Goal: Task Accomplishment & Management: Manage account settings

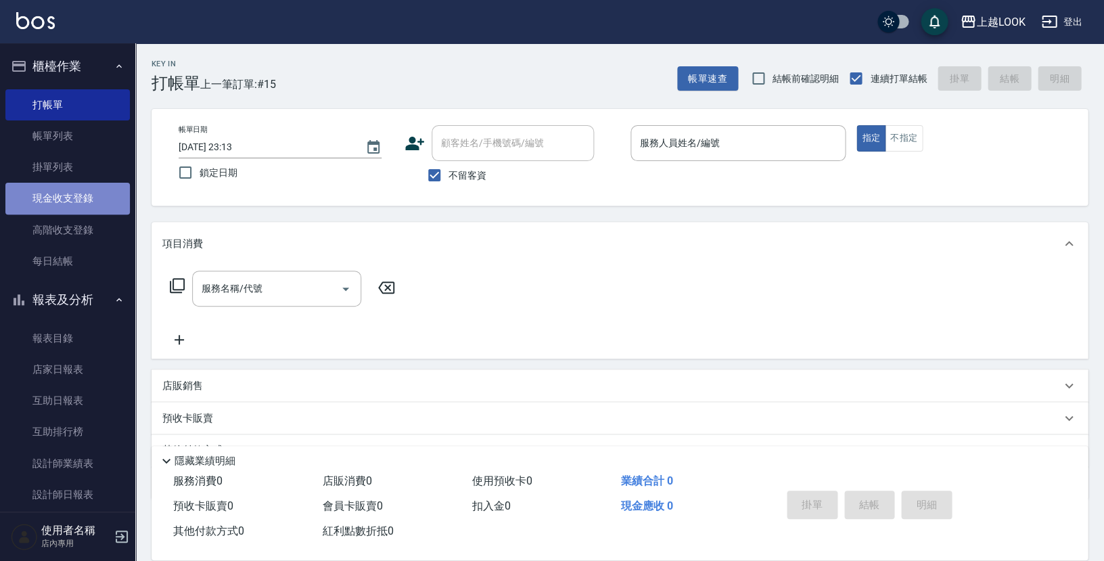
click at [88, 200] on link "現金收支登錄" at bounding box center [67, 198] width 124 height 31
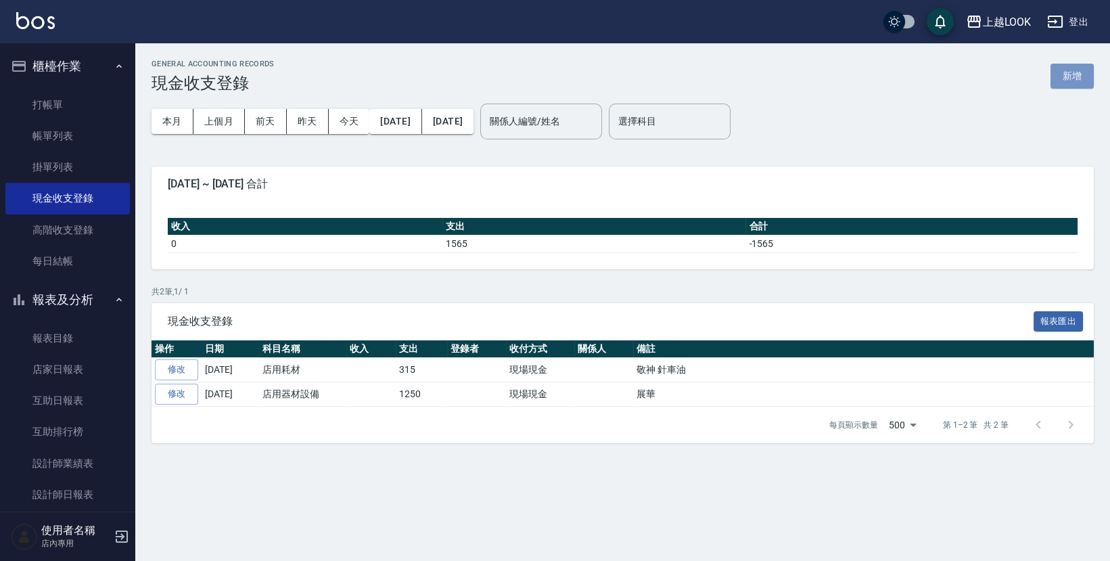
click at [1072, 74] on button "新增" at bounding box center [1071, 76] width 43 height 25
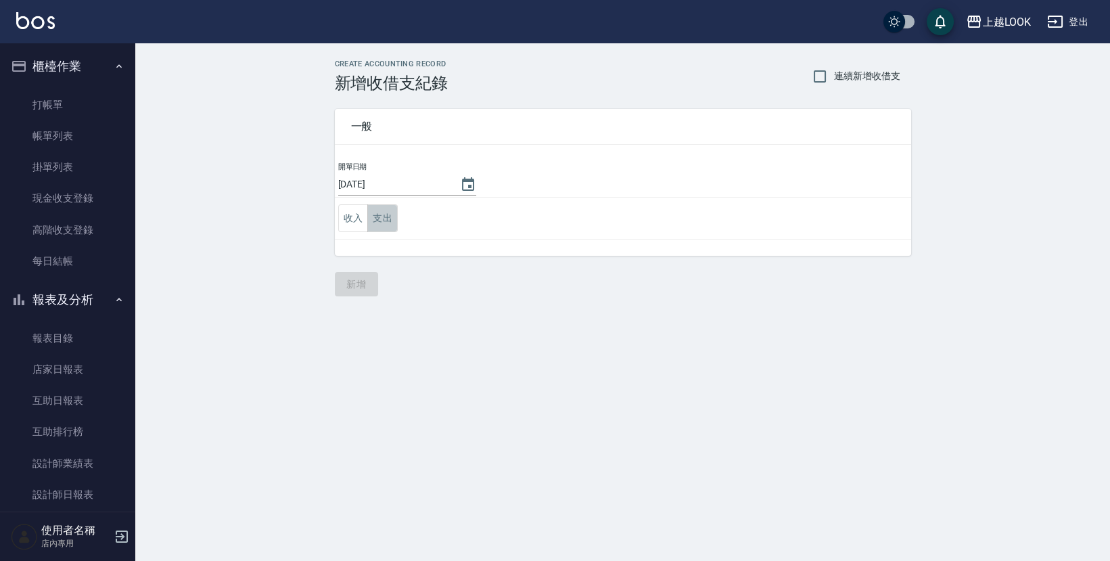
click at [377, 217] on button "支出" at bounding box center [382, 218] width 30 height 28
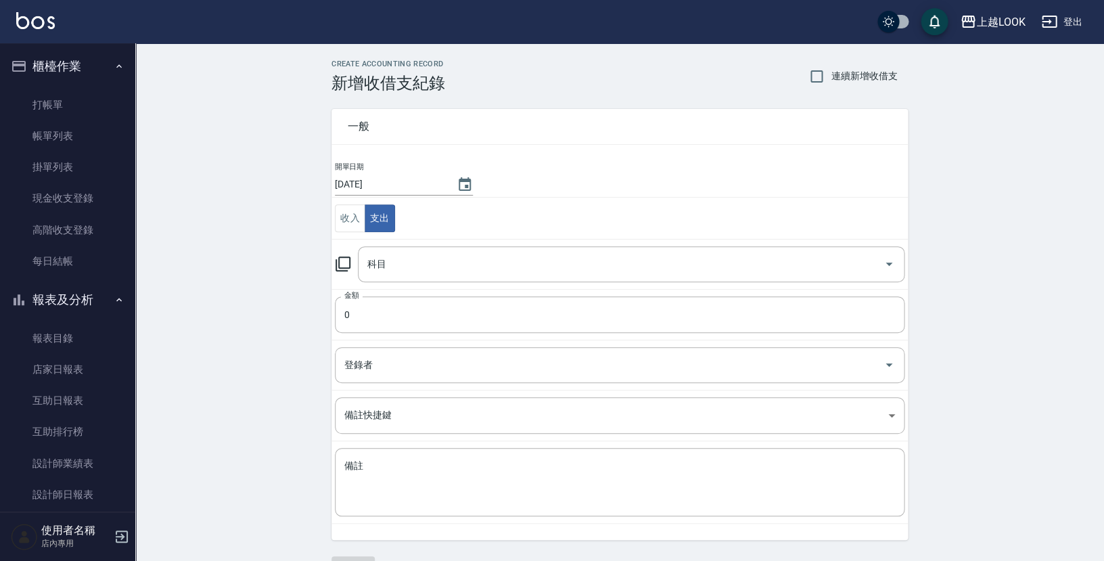
click at [389, 185] on input "[DATE]" at bounding box center [389, 184] width 108 height 22
click at [457, 183] on icon "Choose date, selected date is 2025-09-06" at bounding box center [465, 185] width 16 height 16
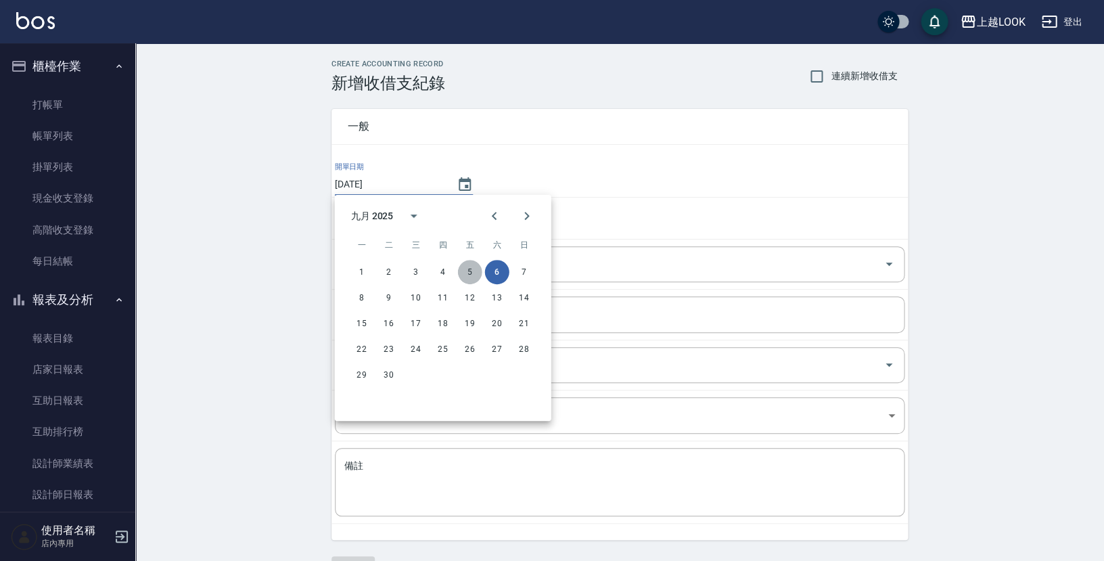
click at [466, 269] on button "5" at bounding box center [470, 272] width 24 height 24
type input "[DATE]"
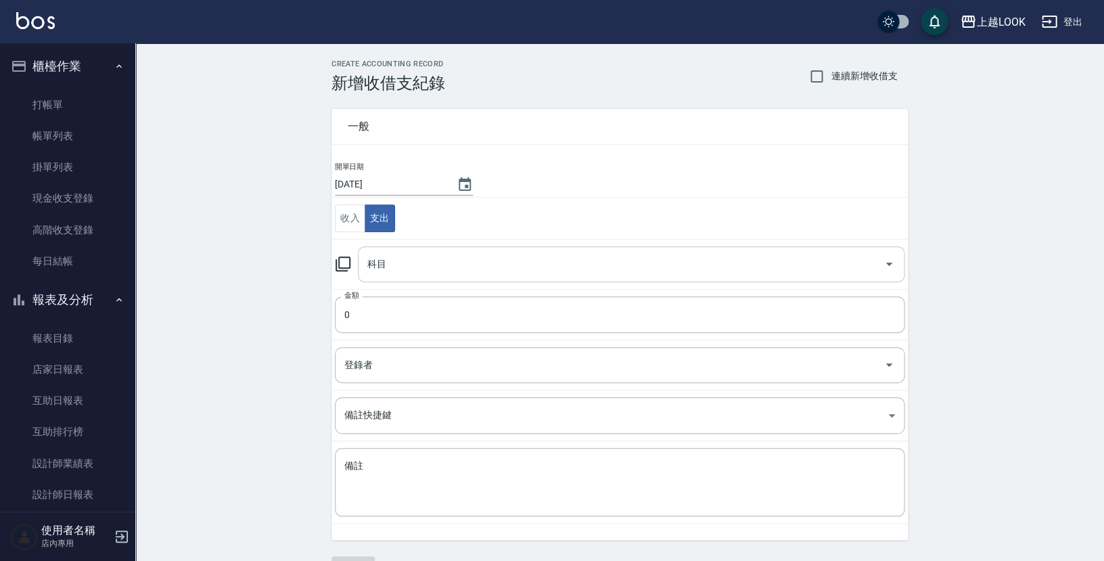
click at [406, 262] on input "科目" at bounding box center [621, 264] width 514 height 24
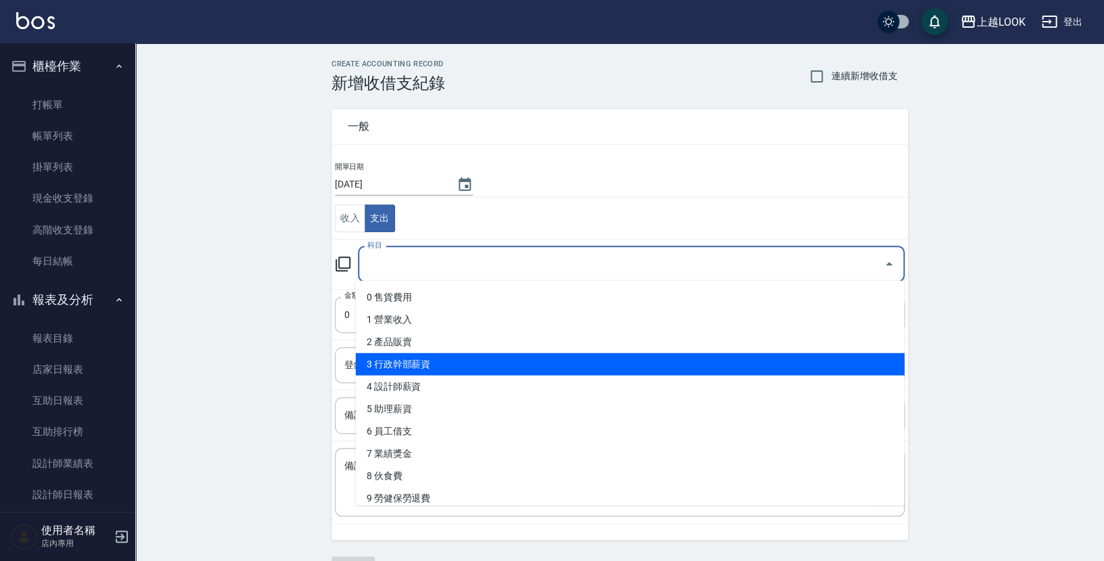
scroll to position [213, 0]
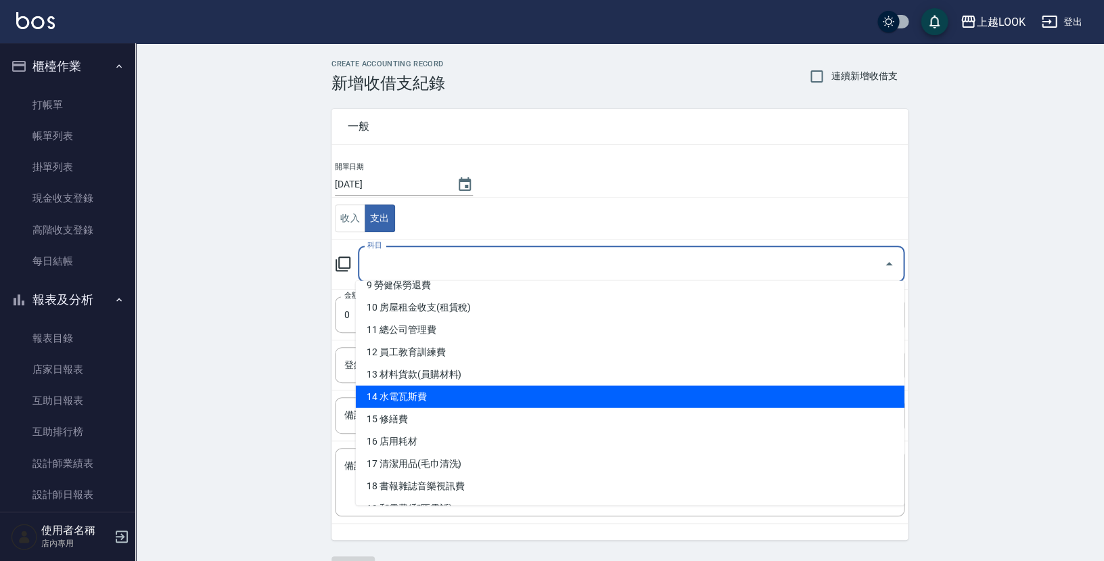
click at [436, 392] on li "14 水電瓦斯費" at bounding box center [630, 397] width 549 height 22
type input "14 水電瓦斯費"
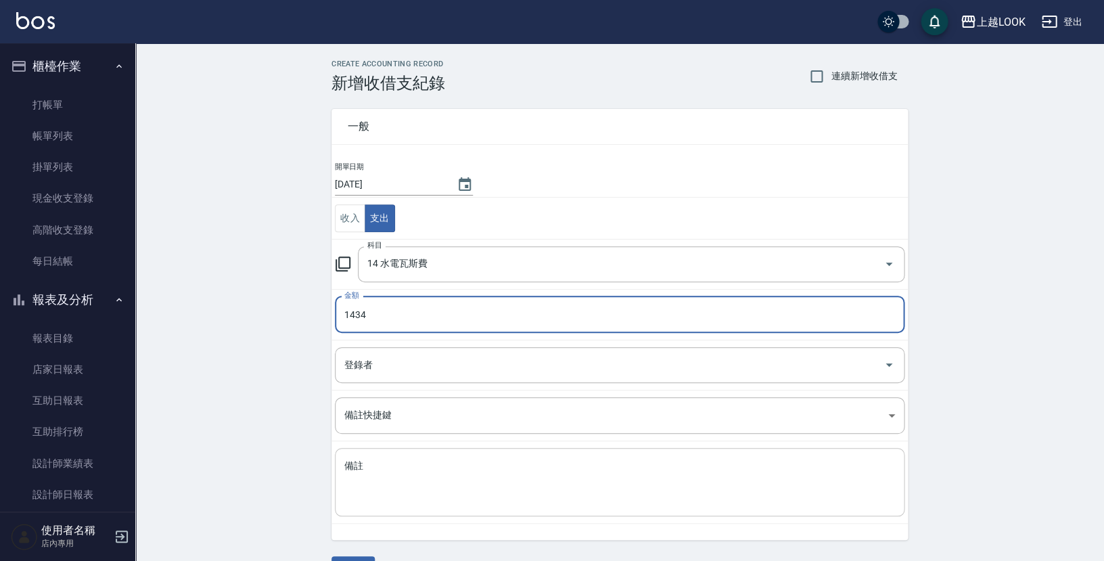
type input "1434"
click at [454, 448] on div "x 備註" at bounding box center [619, 482] width 569 height 68
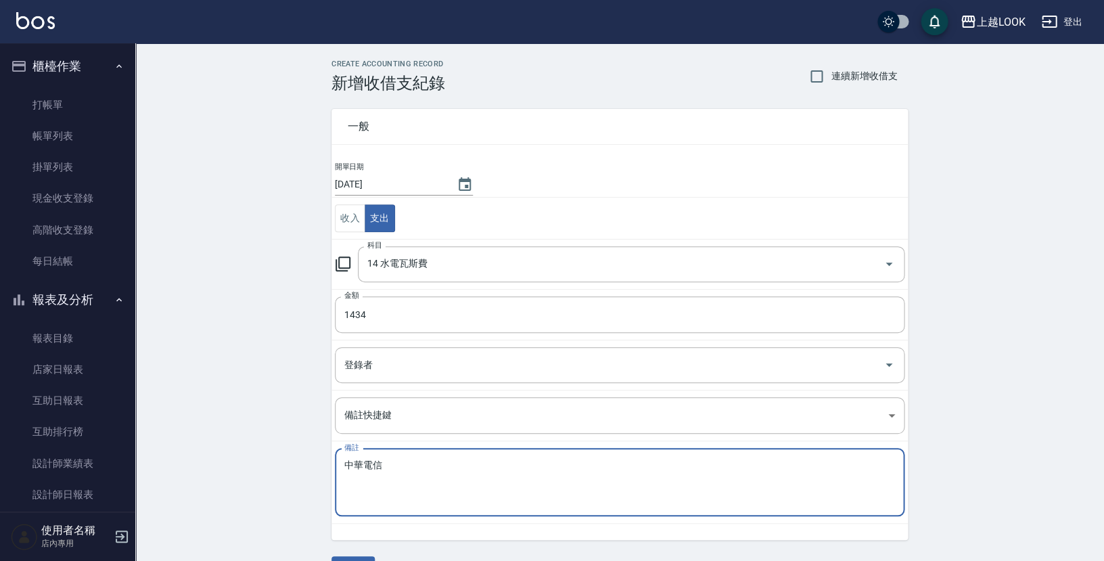
scroll to position [33, 0]
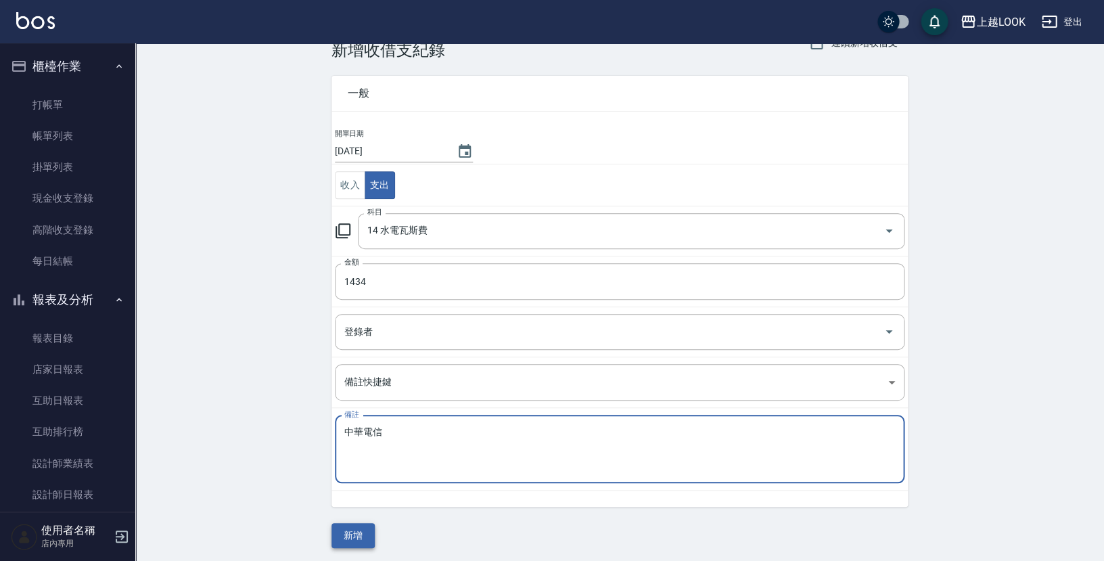
type textarea "中華電信"
click at [352, 532] on button "新增" at bounding box center [352, 535] width 43 height 25
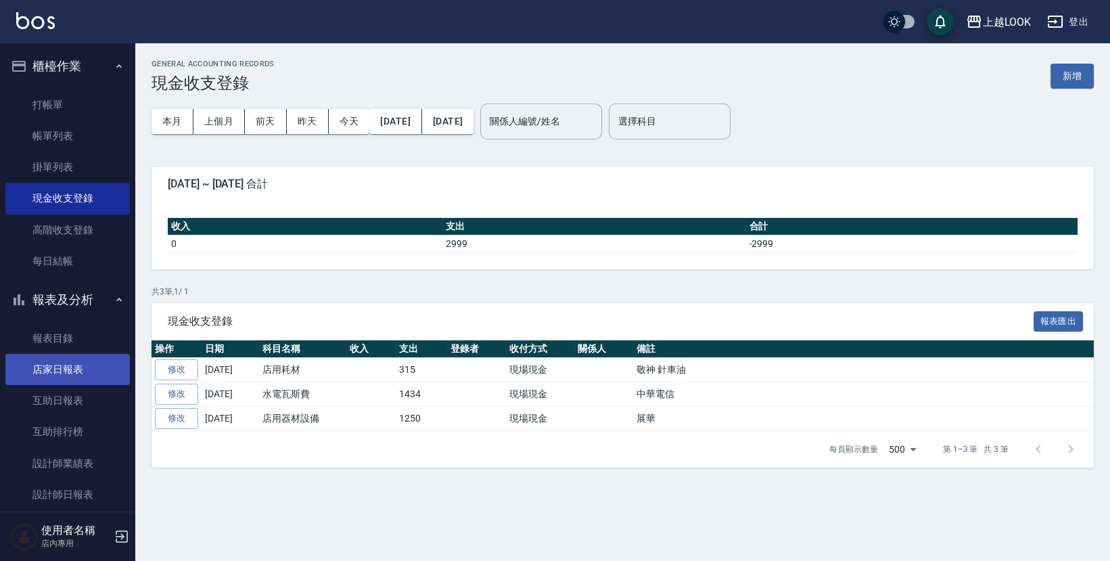
click at [85, 354] on link "店家日報表" at bounding box center [67, 369] width 124 height 31
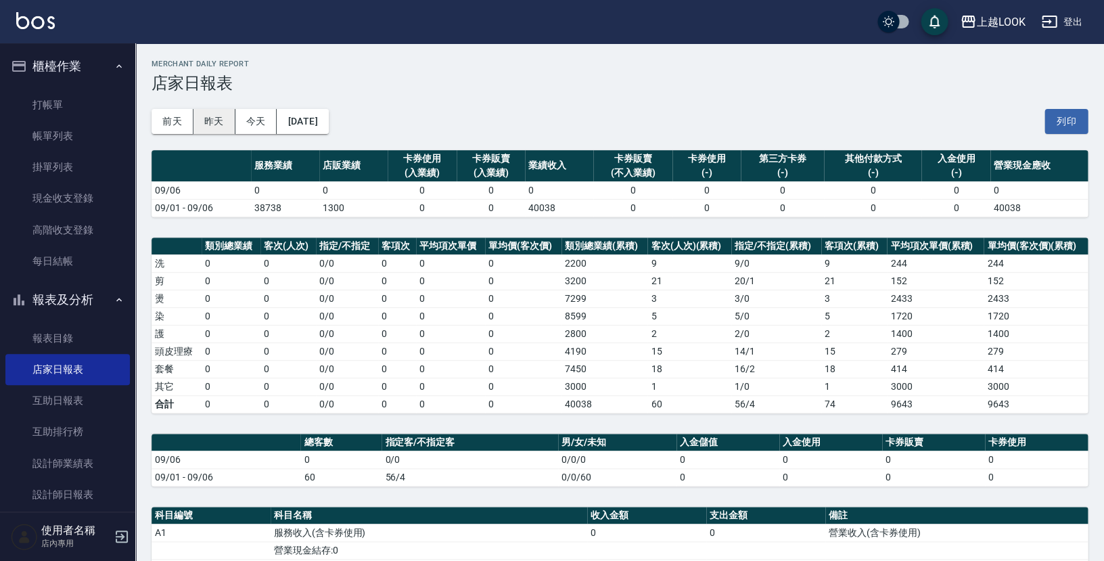
click at [209, 128] on button "昨天" at bounding box center [214, 121] width 42 height 25
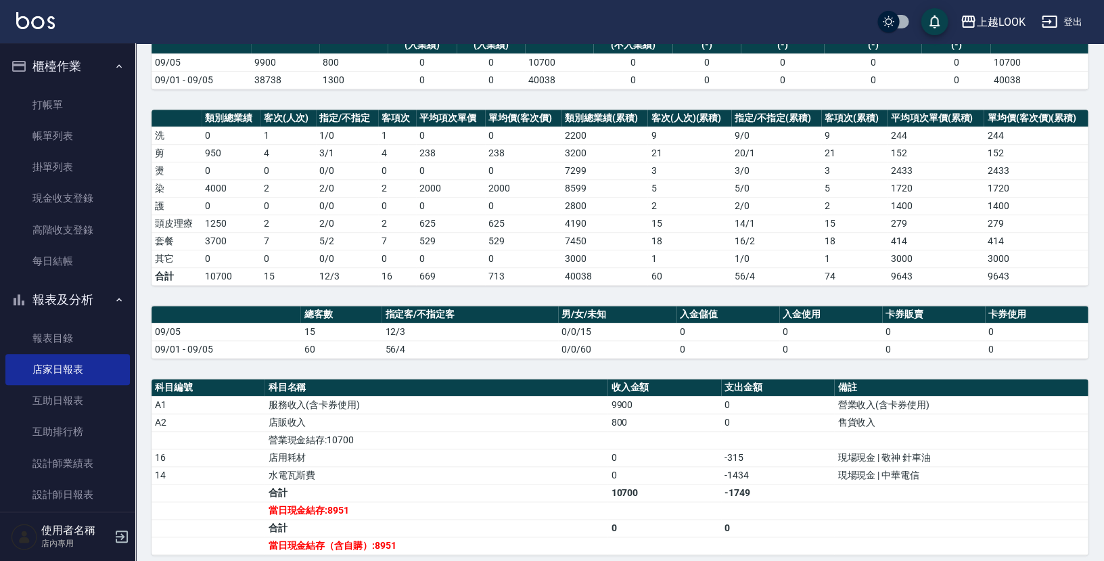
scroll to position [143, 0]
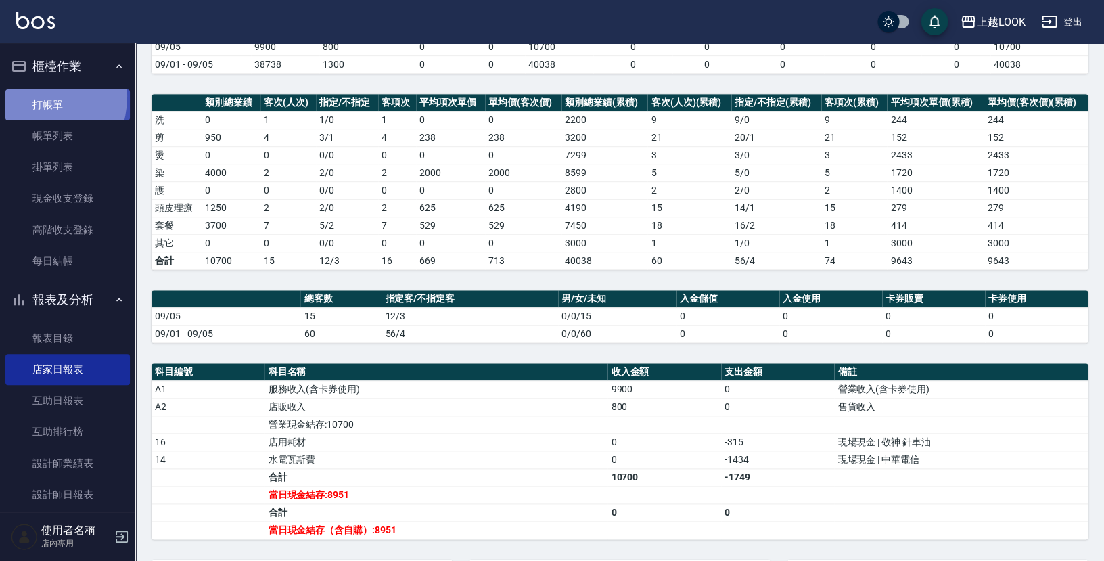
click at [31, 97] on link "打帳單" at bounding box center [67, 104] width 124 height 31
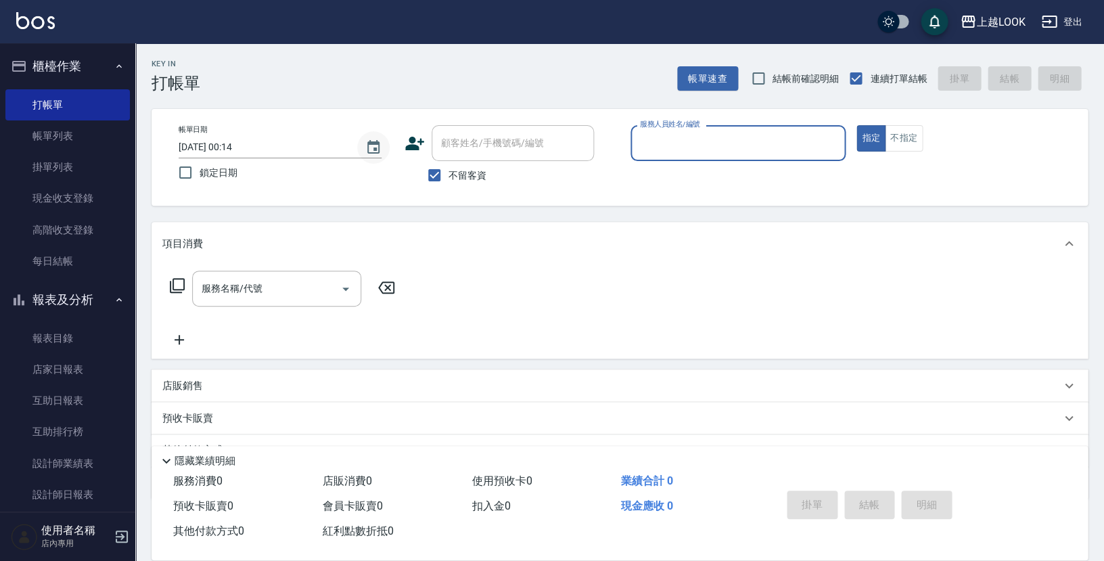
click at [369, 149] on icon "Choose date, selected date is 2025-09-06" at bounding box center [373, 147] width 12 height 14
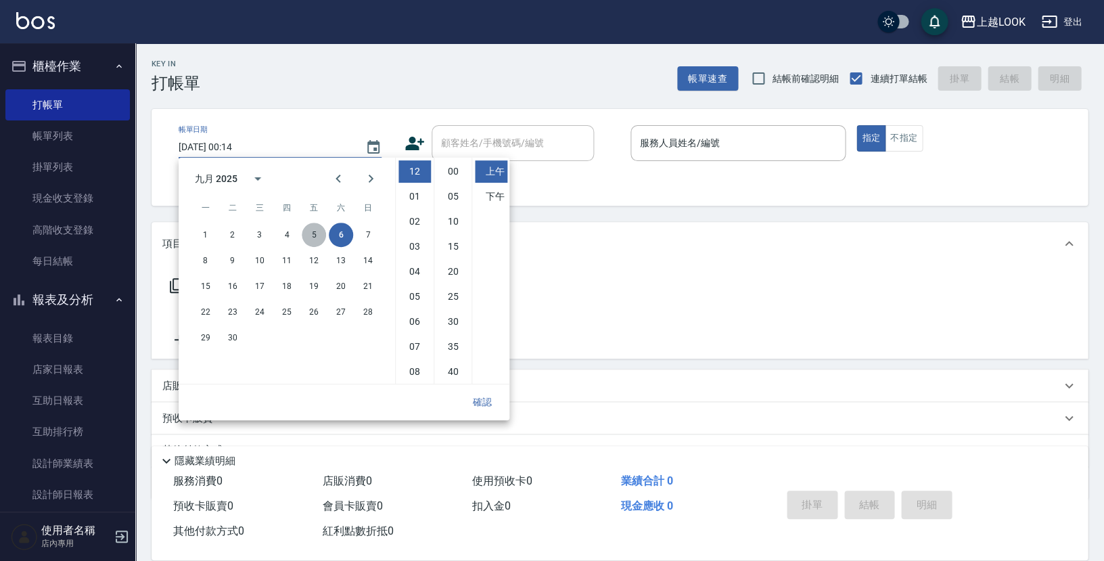
click at [317, 235] on button "5" at bounding box center [314, 235] width 24 height 24
type input "2025/09/05 00:14"
click at [478, 397] on button "確認" at bounding box center [482, 402] width 43 height 25
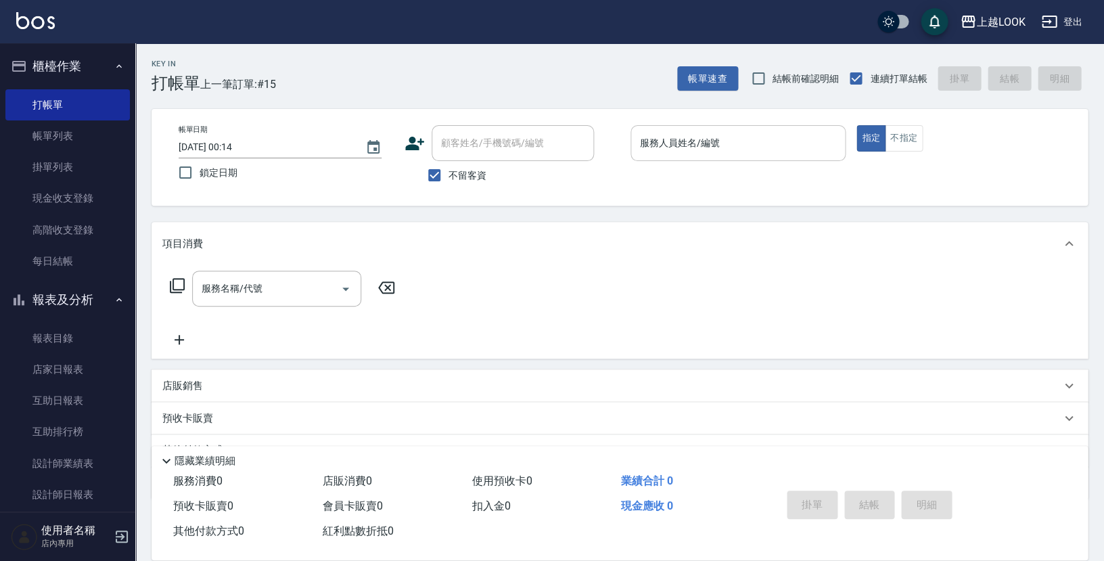
click at [695, 144] on input "服務人員姓名/編號" at bounding box center [737, 143] width 203 height 24
type input "ㄉ"
click at [870, 137] on button "指定" at bounding box center [870, 138] width 29 height 26
type button "true"
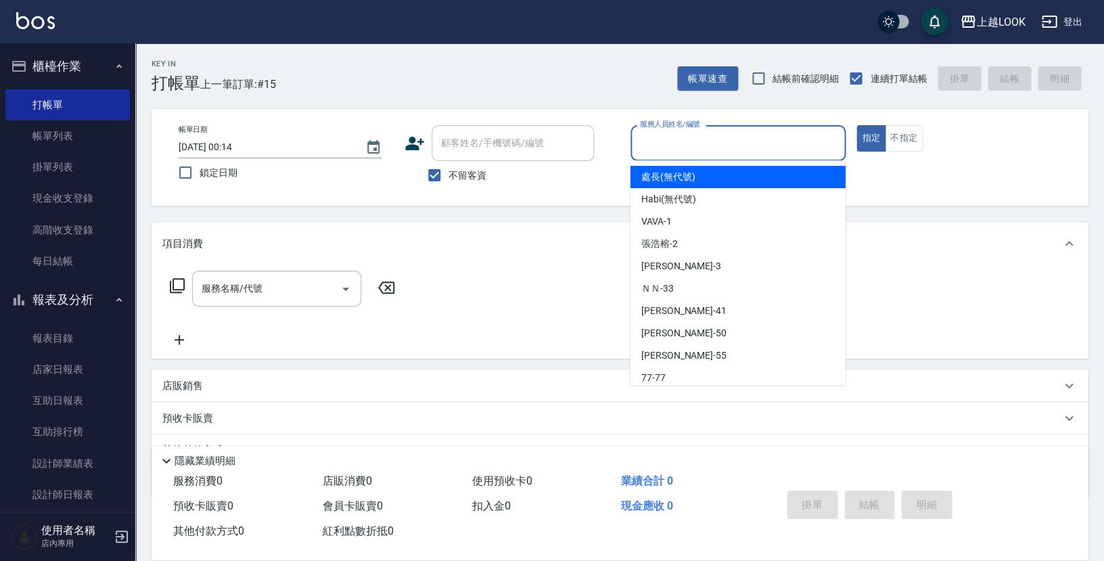
click at [710, 141] on input "服務人員姓名/編號" at bounding box center [737, 143] width 203 height 24
type input "ㄉ"
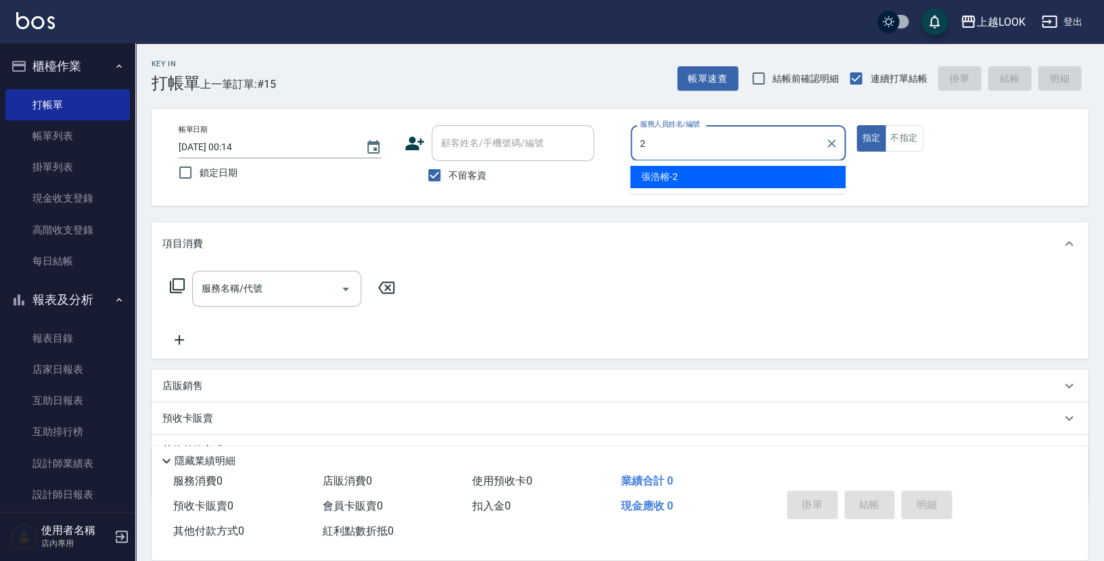
type input "張浩榕-2"
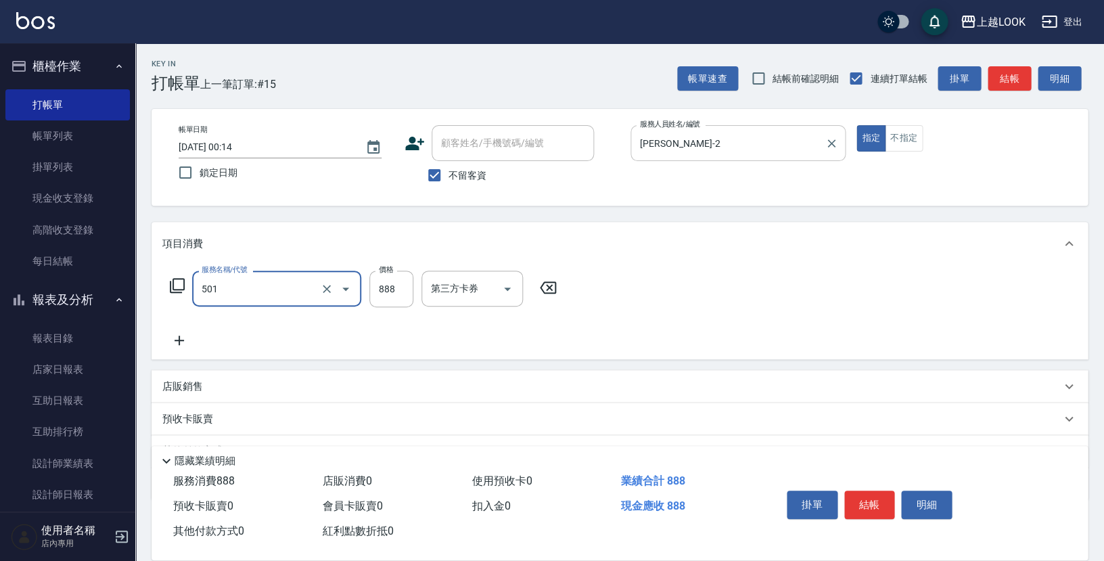
type input "一般染髮(改金額)(501)"
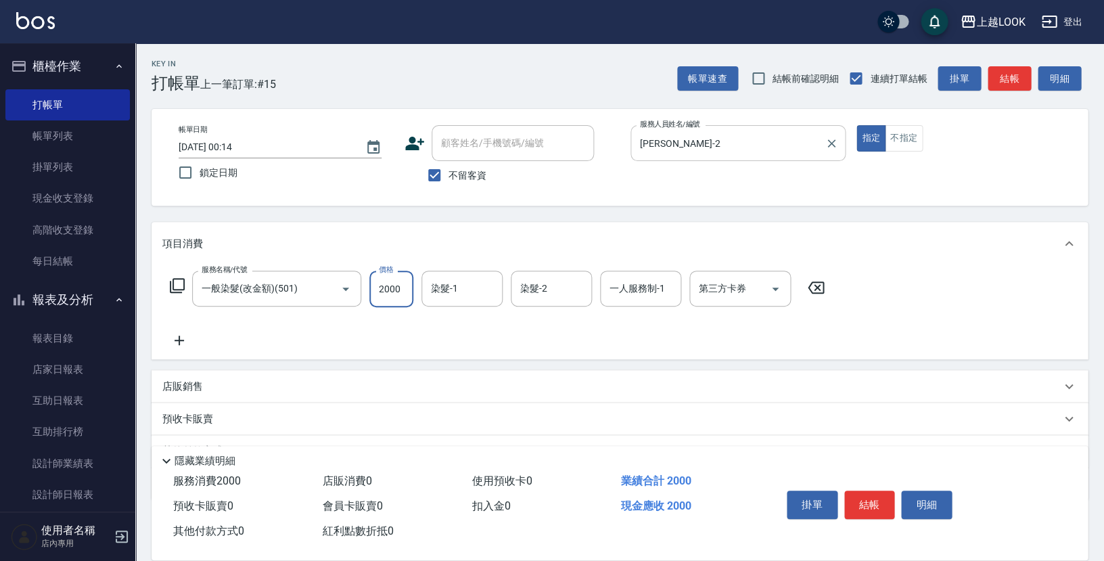
type input "2000"
type input "瑄瑄-93"
type input "張浩榕-2"
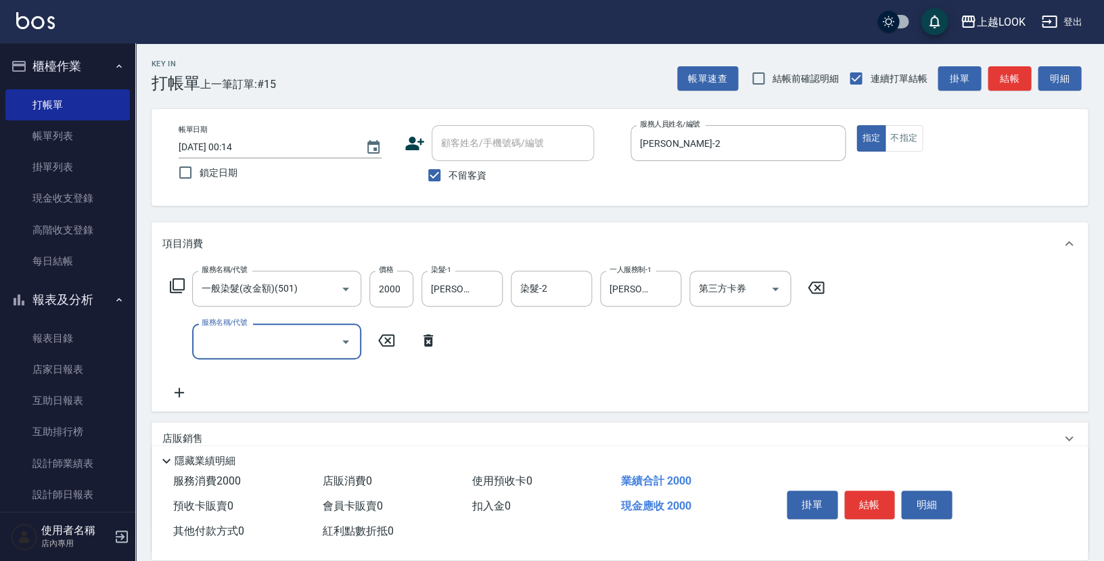
click at [431, 336] on icon at bounding box center [428, 340] width 34 height 16
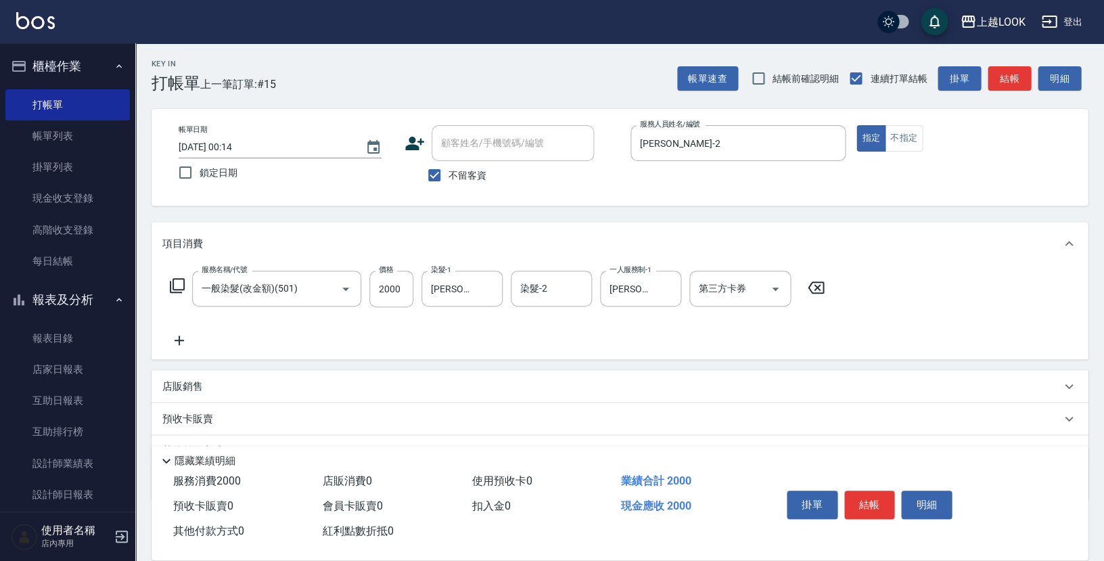
click at [174, 281] on icon at bounding box center [177, 285] width 16 height 16
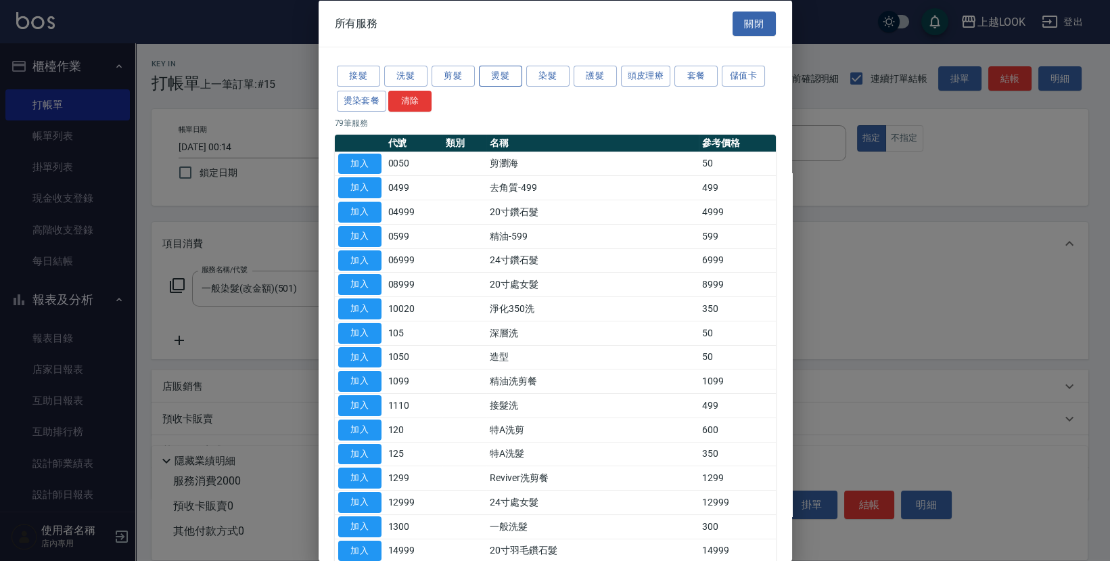
click at [513, 76] on button "燙髮" at bounding box center [500, 76] width 43 height 21
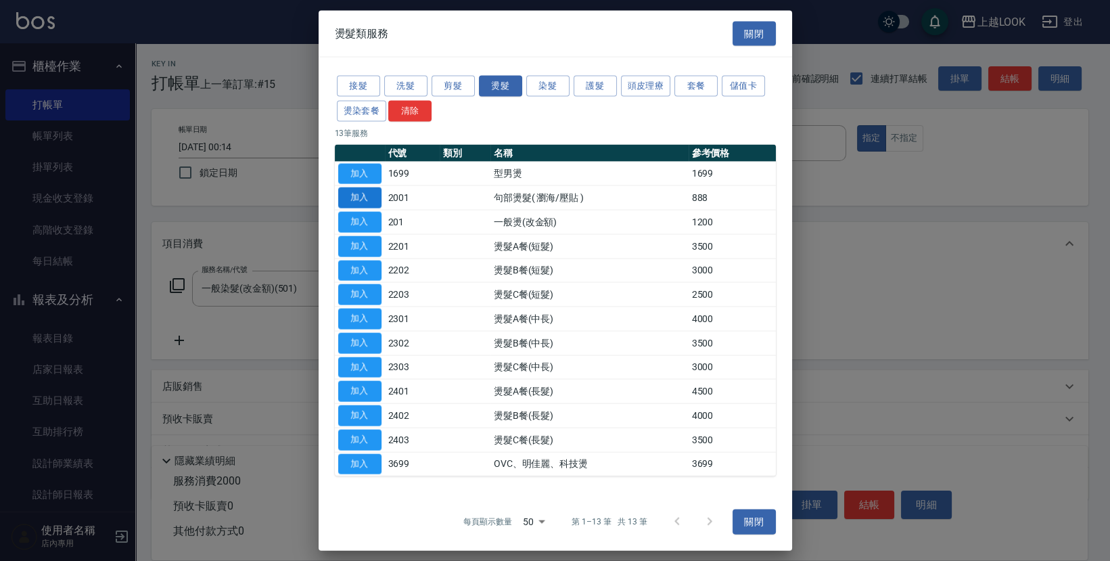
click at [371, 200] on button "加入" at bounding box center [359, 197] width 43 height 21
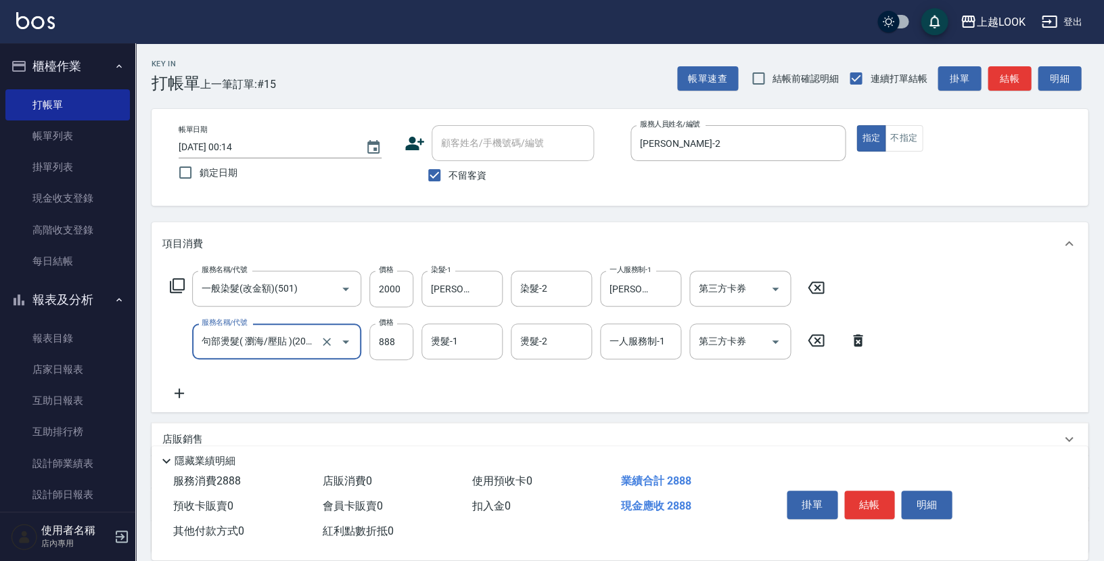
scroll to position [0, 5]
click at [402, 338] on input "888" at bounding box center [391, 341] width 44 height 37
type input "300"
click at [885, 503] on button "結帳" at bounding box center [869, 504] width 51 height 28
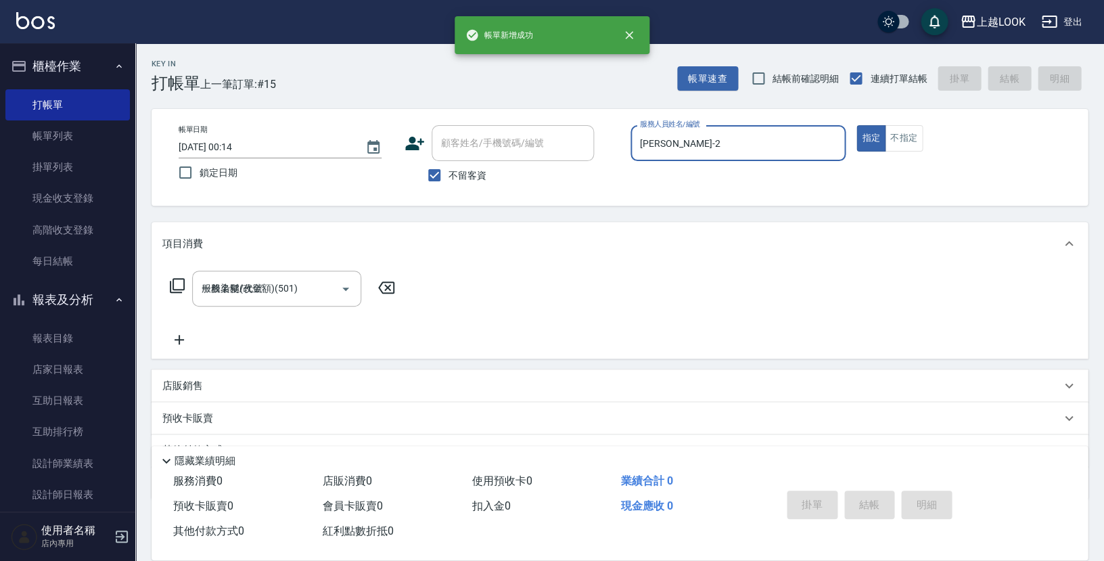
type input "2025/09/06 00:14"
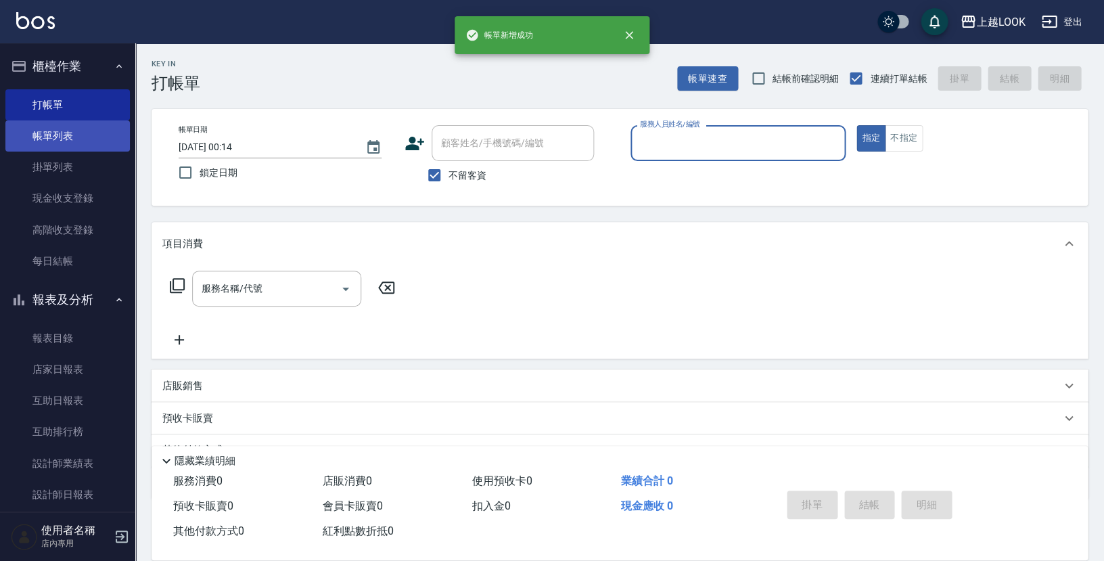
click at [49, 137] on link "帳單列表" at bounding box center [67, 135] width 124 height 31
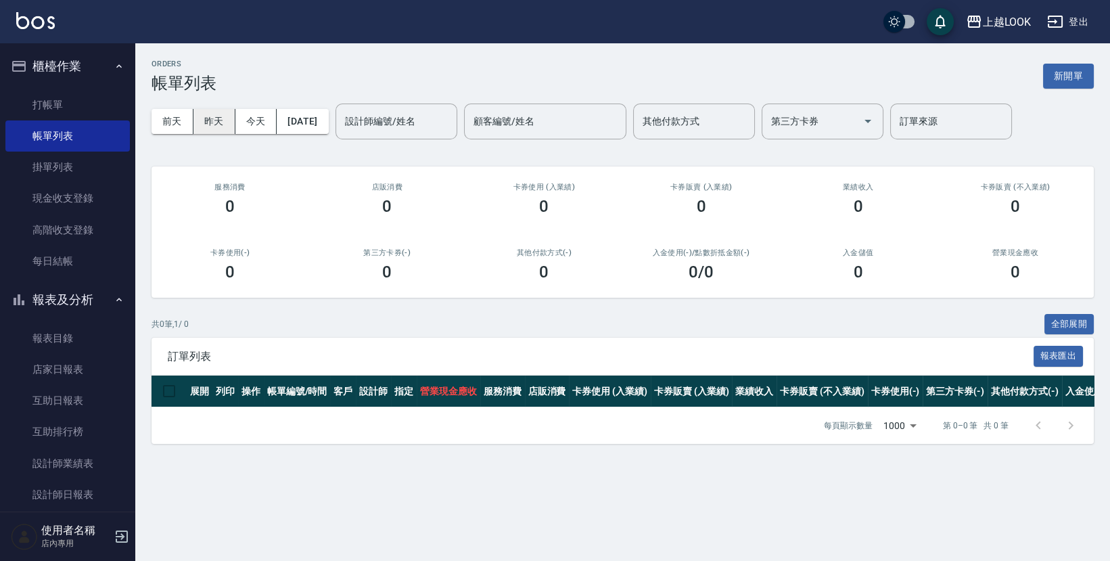
click at [208, 114] on button "昨天" at bounding box center [214, 121] width 42 height 25
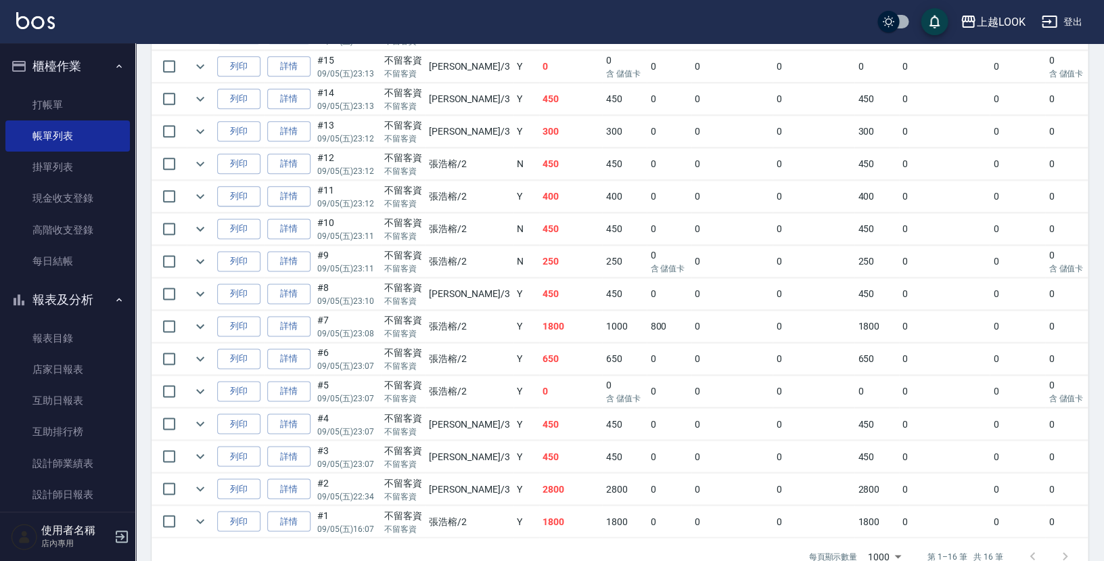
scroll to position [387, 0]
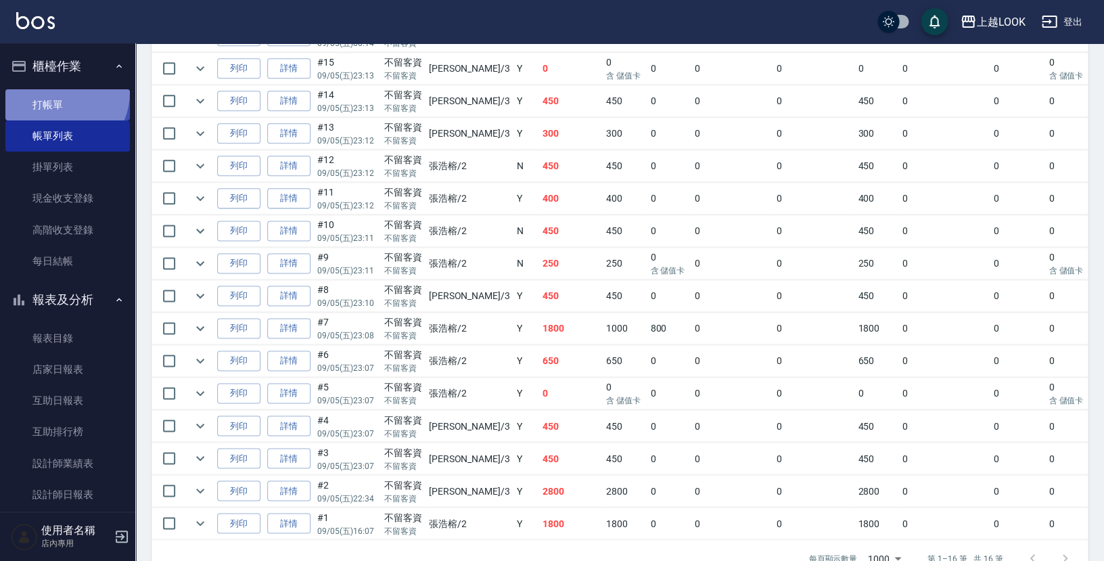
click at [57, 91] on link "打帳單" at bounding box center [67, 104] width 124 height 31
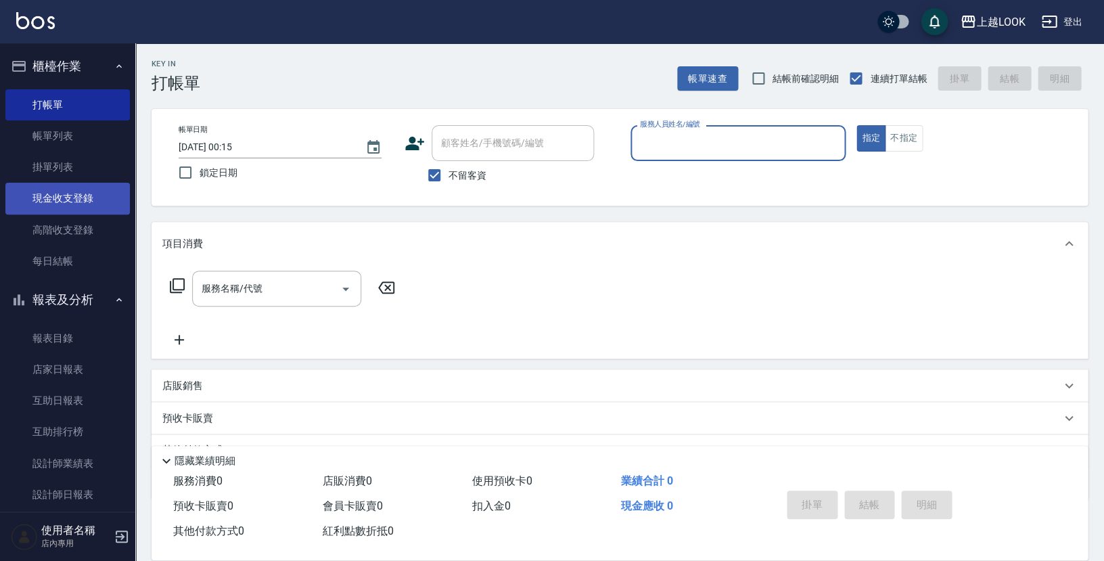
click at [68, 190] on link "現金收支登錄" at bounding box center [67, 198] width 124 height 31
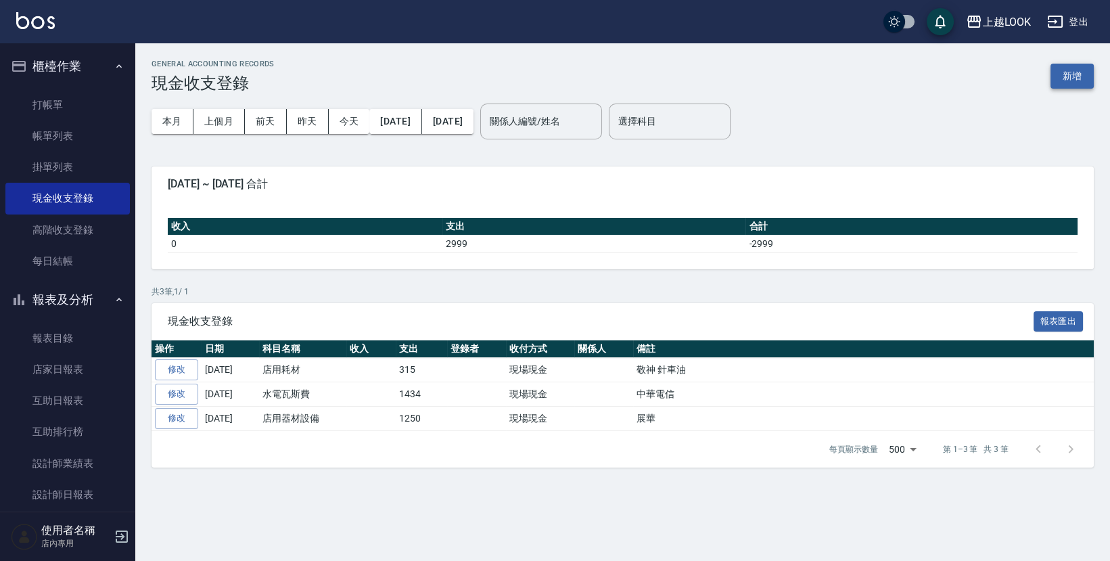
click at [1069, 75] on button "新增" at bounding box center [1071, 76] width 43 height 25
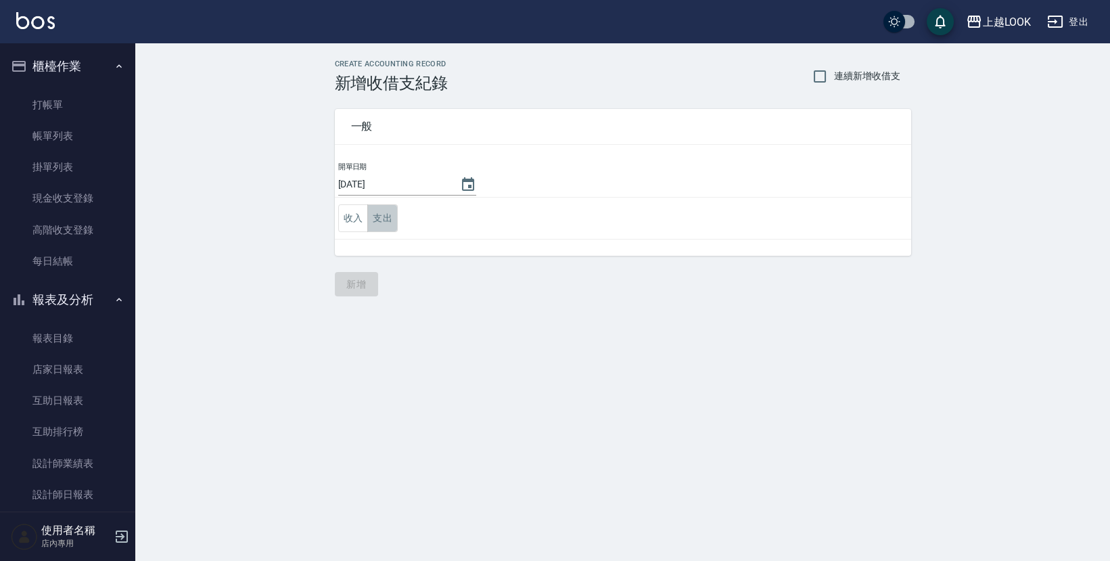
click at [390, 216] on button "支出" at bounding box center [382, 218] width 30 height 28
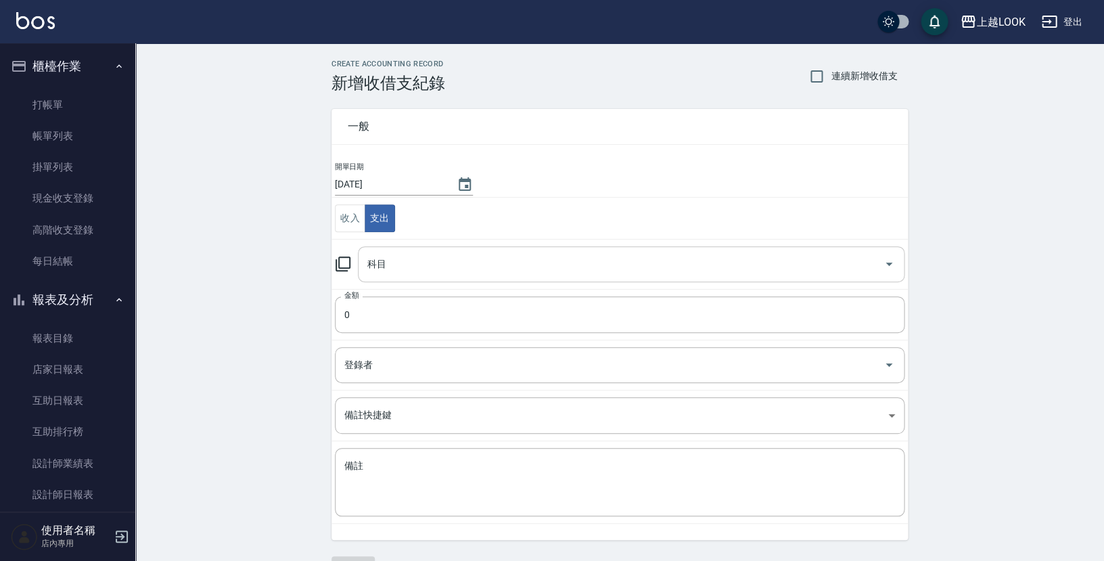
click at [415, 257] on input "科目" at bounding box center [621, 264] width 514 height 24
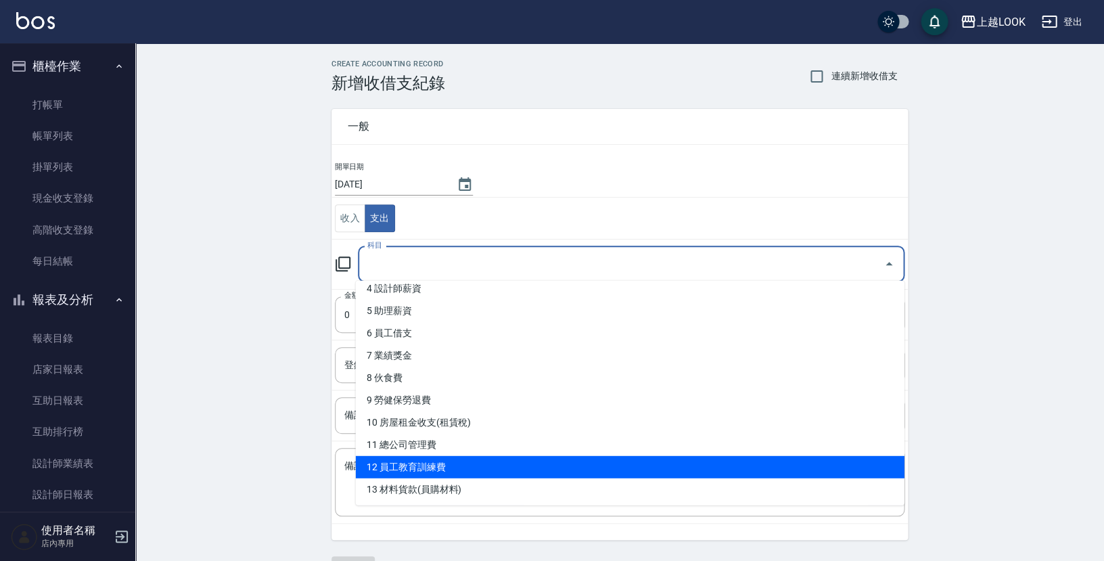
scroll to position [179, 0]
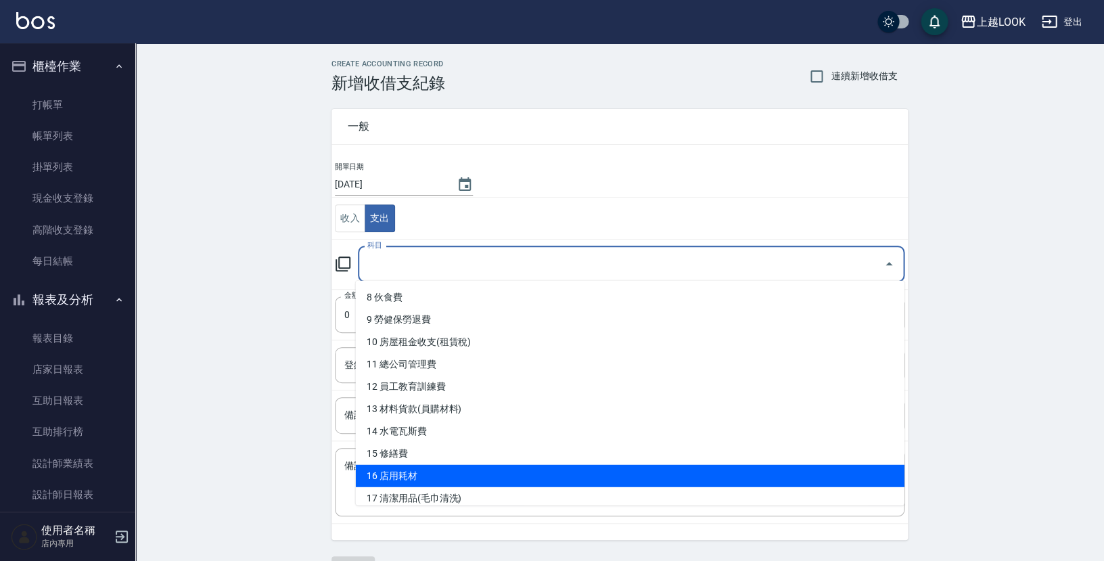
click at [450, 475] on li "16 店用耗材" at bounding box center [630, 476] width 549 height 22
type input "16 店用耗材"
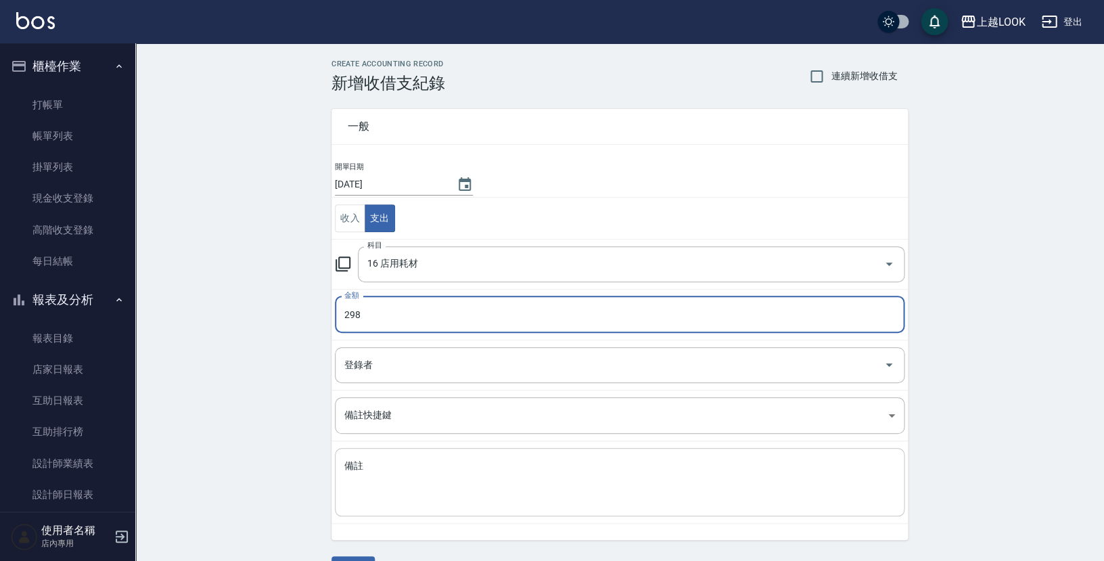
type input "298"
click at [423, 469] on textarea "備註" at bounding box center [619, 482] width 551 height 46
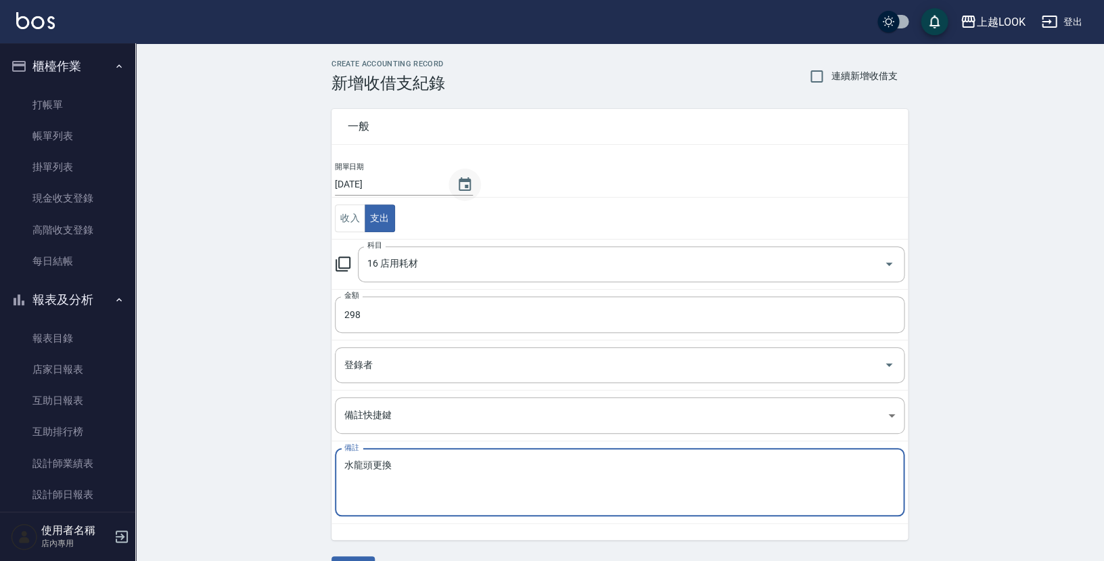
type textarea "水龍頭更換"
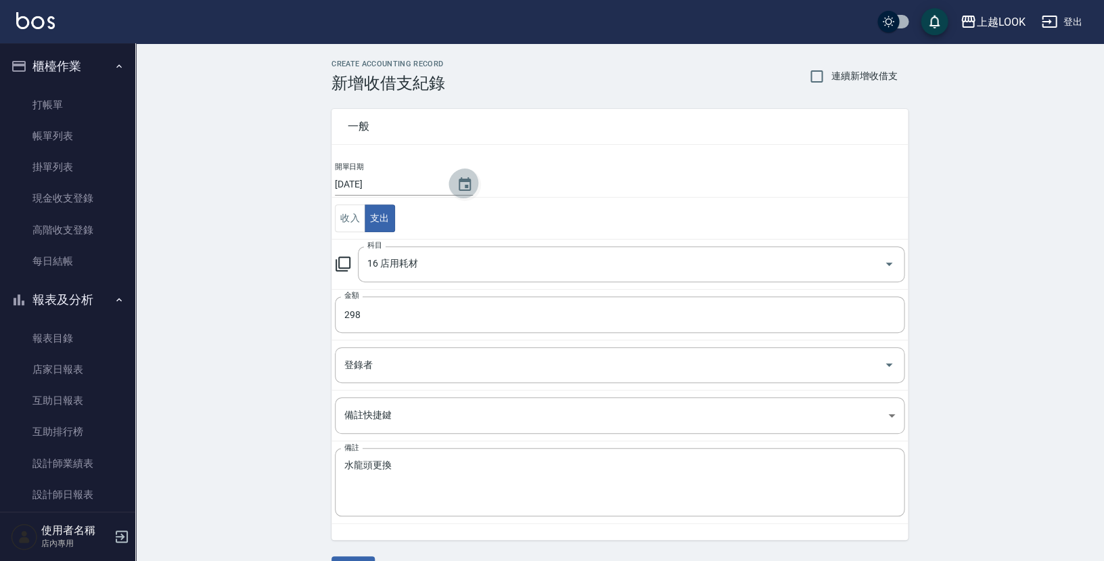
click at [465, 187] on icon "Choose date, selected date is 2025-09-06" at bounding box center [465, 185] width 16 height 16
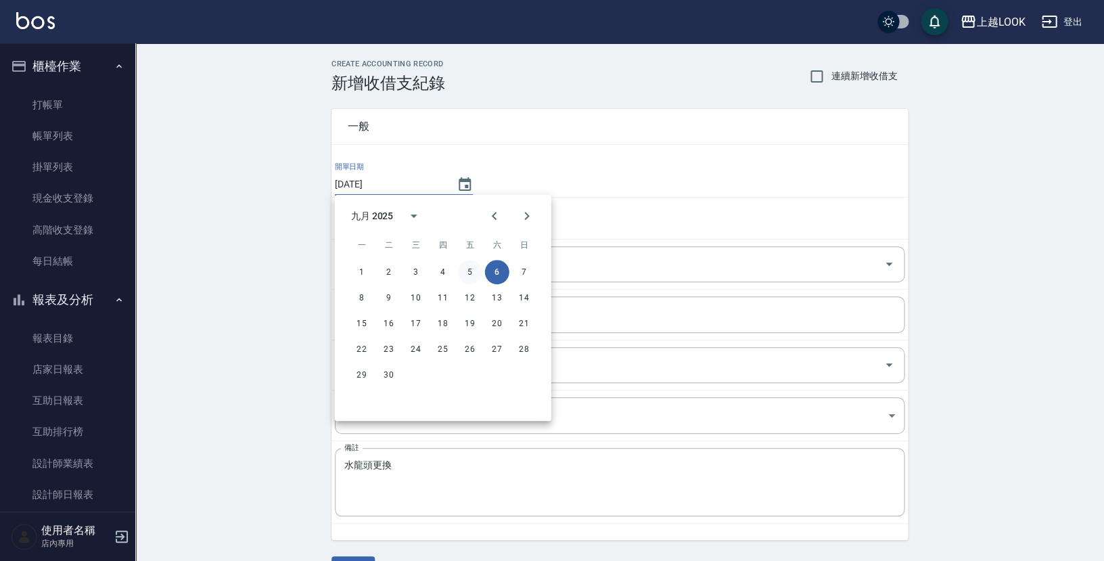
click at [471, 266] on button "5" at bounding box center [470, 272] width 24 height 24
type input "[DATE]"
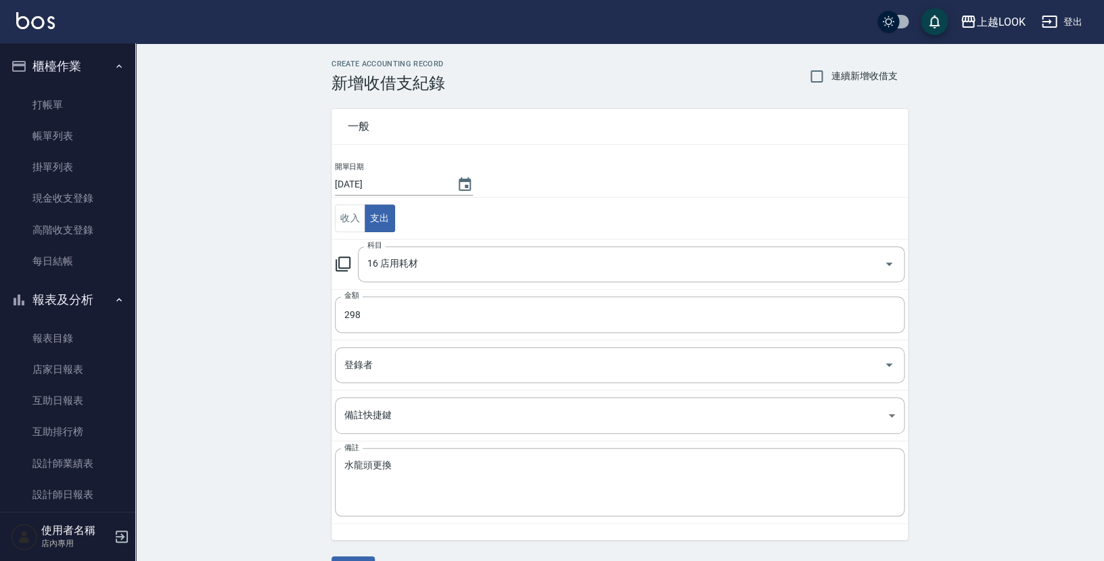
scroll to position [33, 0]
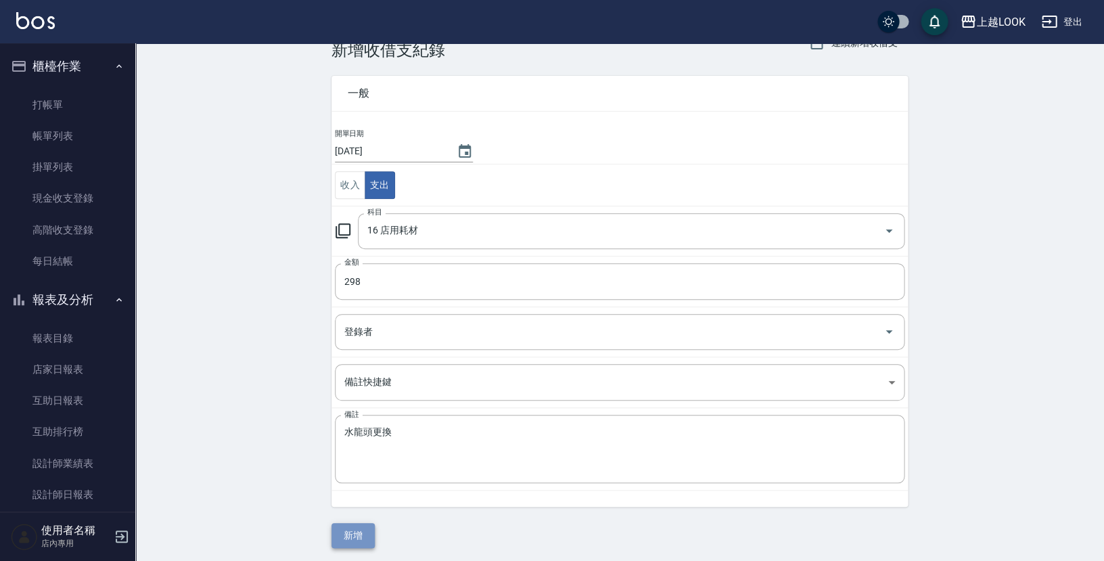
click at [357, 532] on button "新增" at bounding box center [352, 535] width 43 height 25
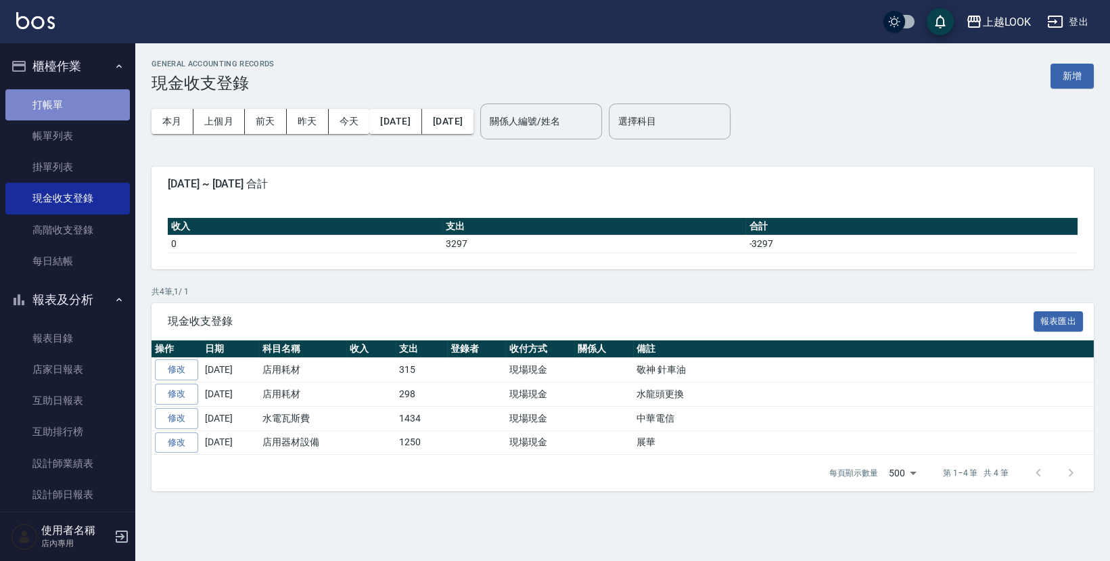
click at [72, 108] on link "打帳單" at bounding box center [67, 104] width 124 height 31
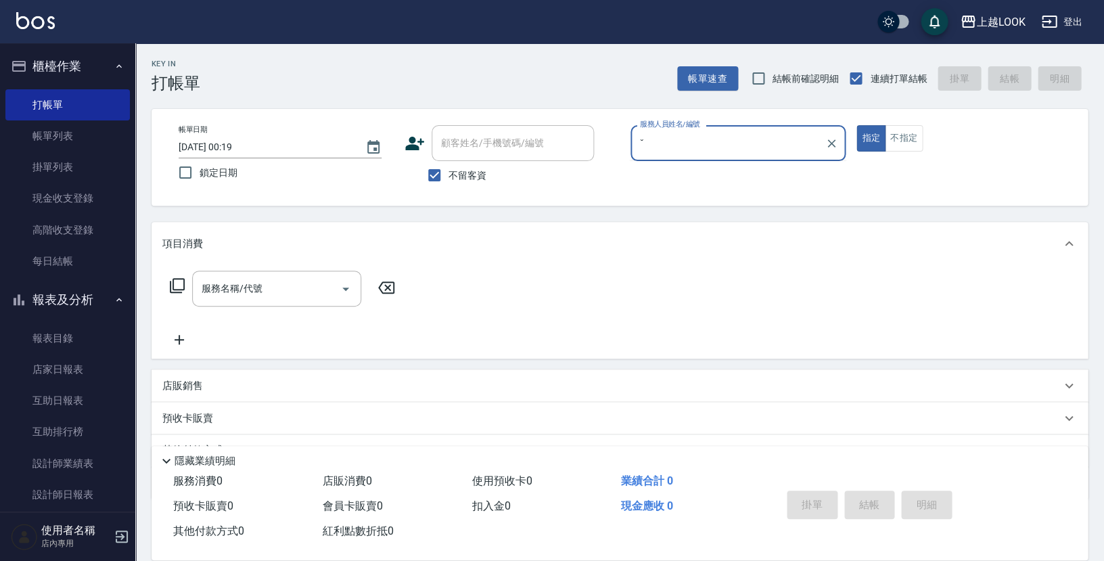
type input "ˇ"
click at [870, 137] on button "指定" at bounding box center [870, 138] width 29 height 26
type button "true"
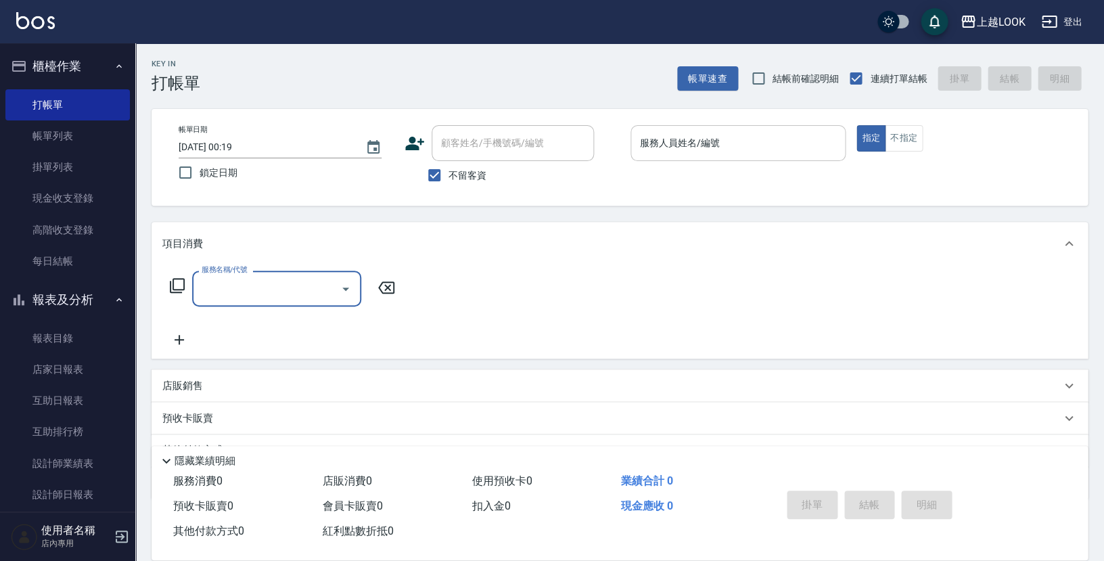
type input "3"
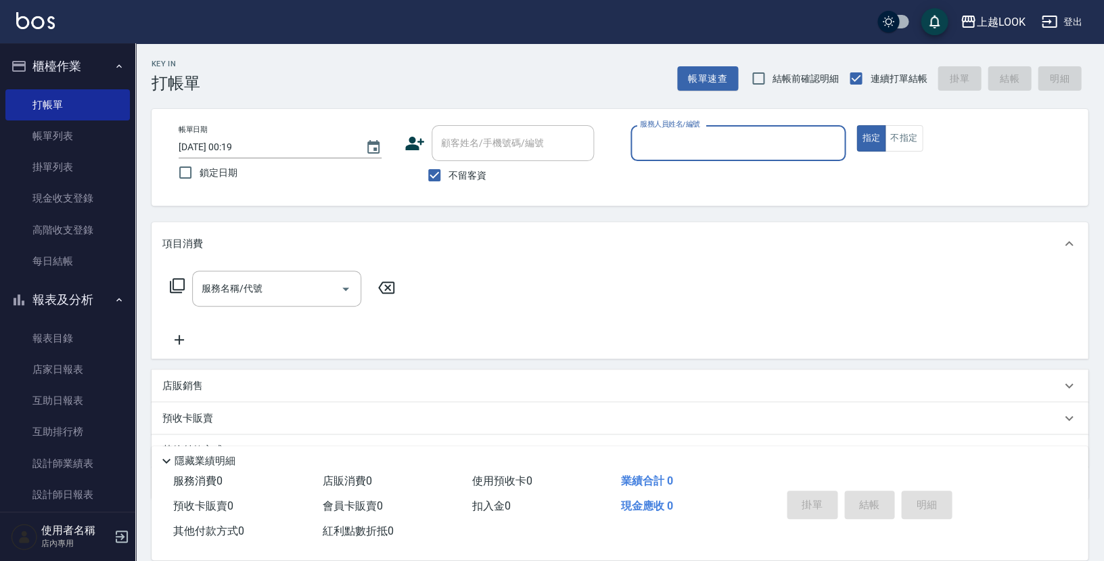
type input "ˇ"
type input "Jason-3"
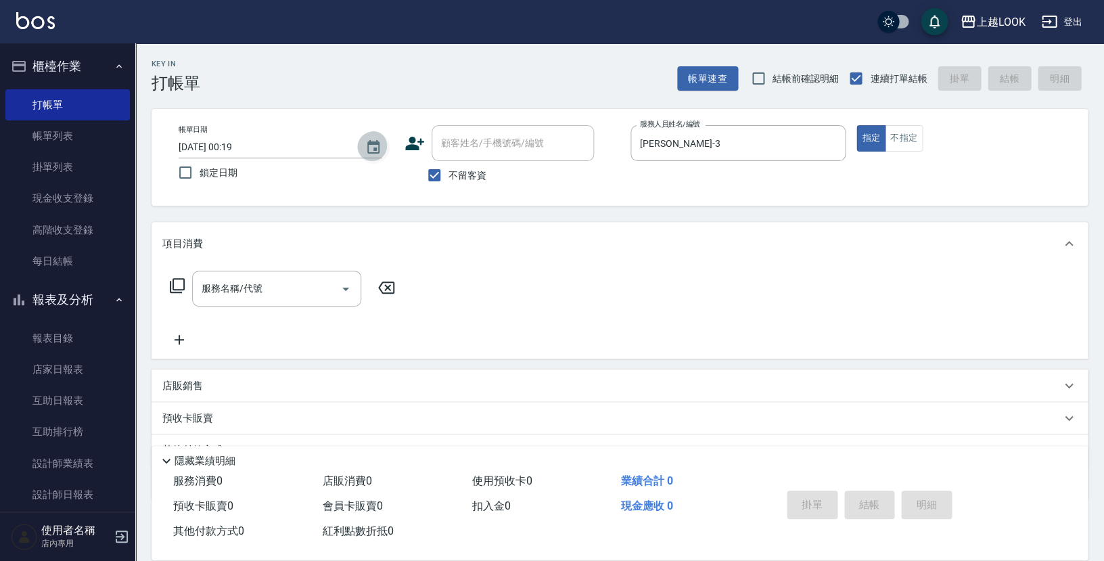
click at [377, 147] on icon "Choose date, selected date is 2025-09-06" at bounding box center [373, 147] width 16 height 16
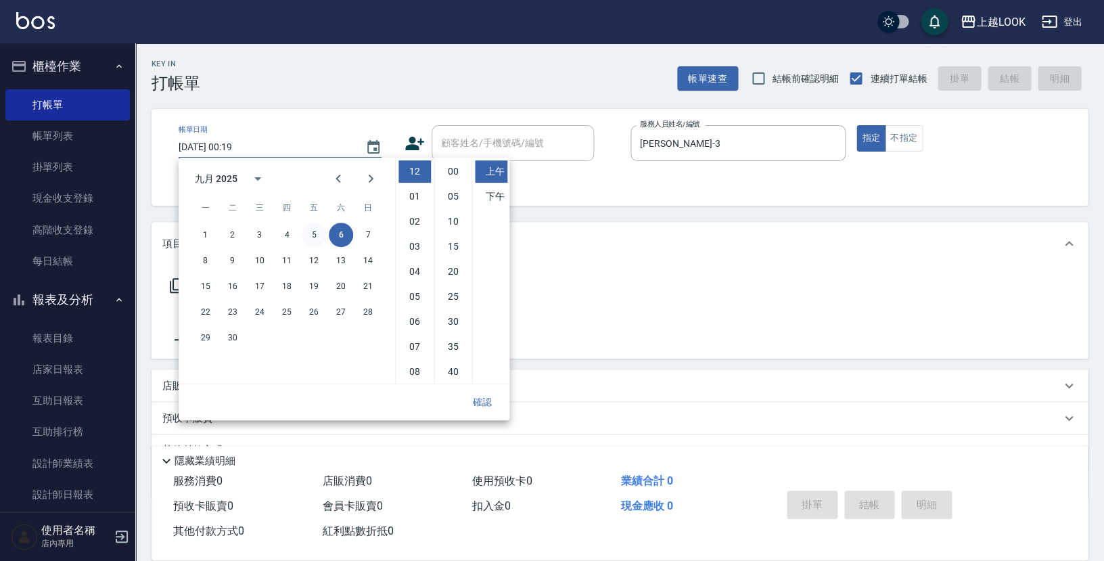
click at [316, 238] on button "5" at bounding box center [314, 235] width 24 height 24
type input "2025/09/05 00:19"
click at [488, 405] on button "確認" at bounding box center [482, 402] width 43 height 25
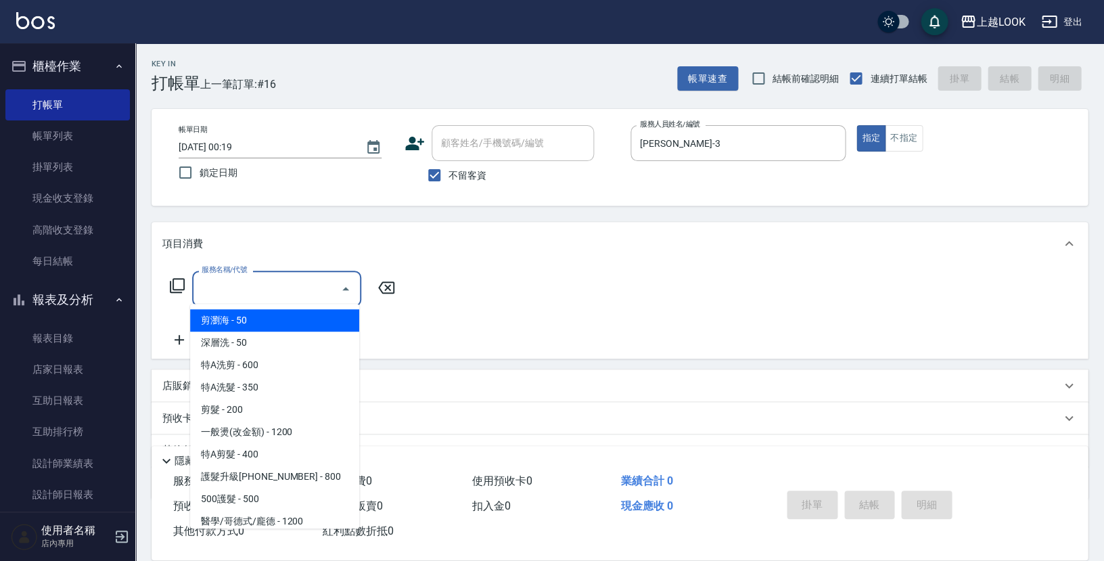
click at [245, 293] on input "服務名稱/代號" at bounding box center [266, 289] width 137 height 24
click at [173, 280] on icon at bounding box center [177, 285] width 16 height 16
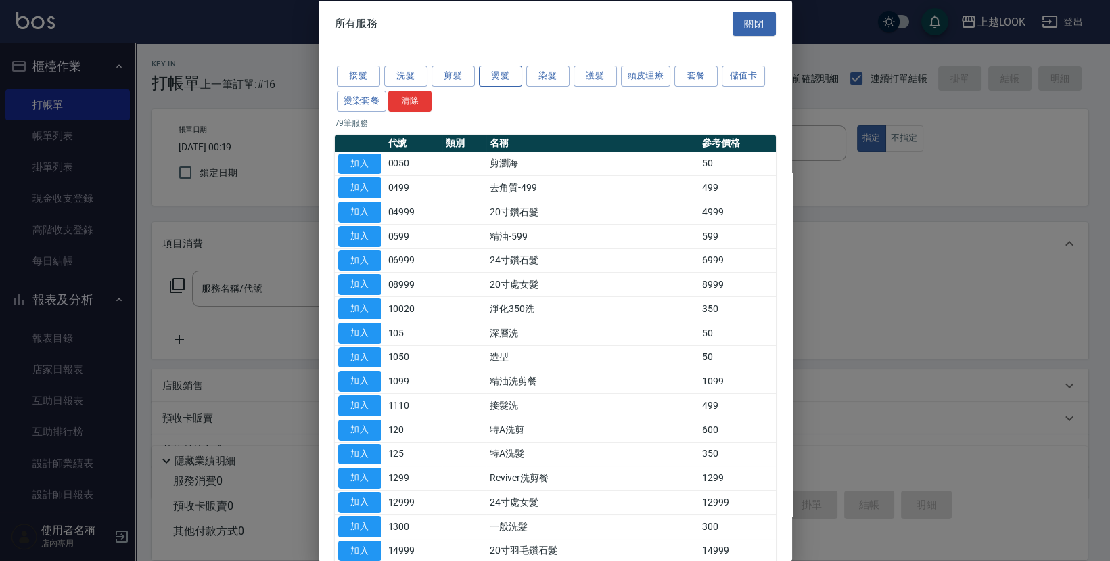
click at [504, 75] on button "燙髮" at bounding box center [500, 76] width 43 height 21
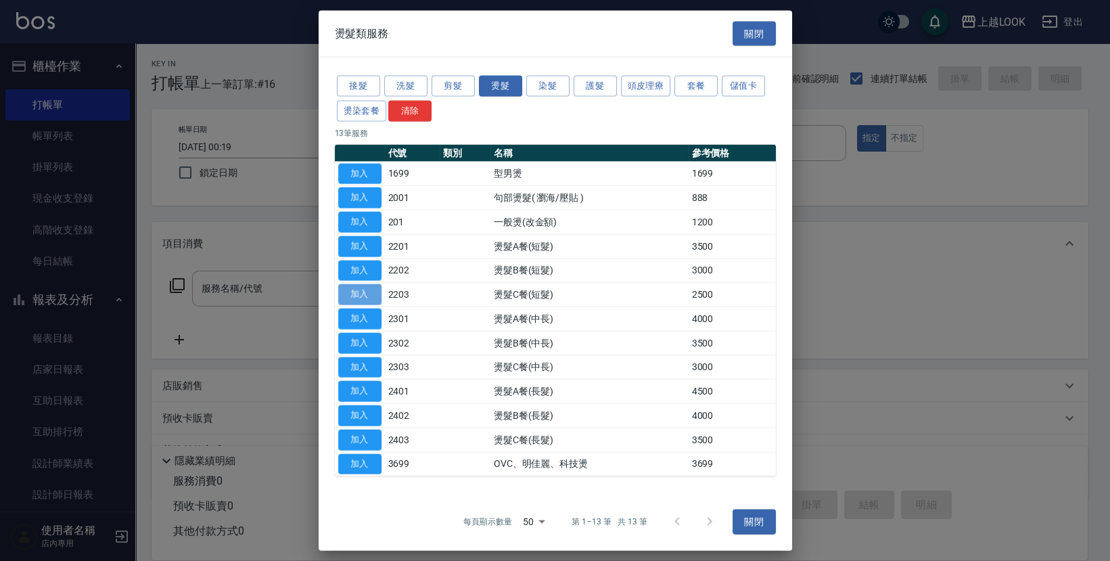
click at [369, 291] on button "加入" at bounding box center [359, 294] width 43 height 21
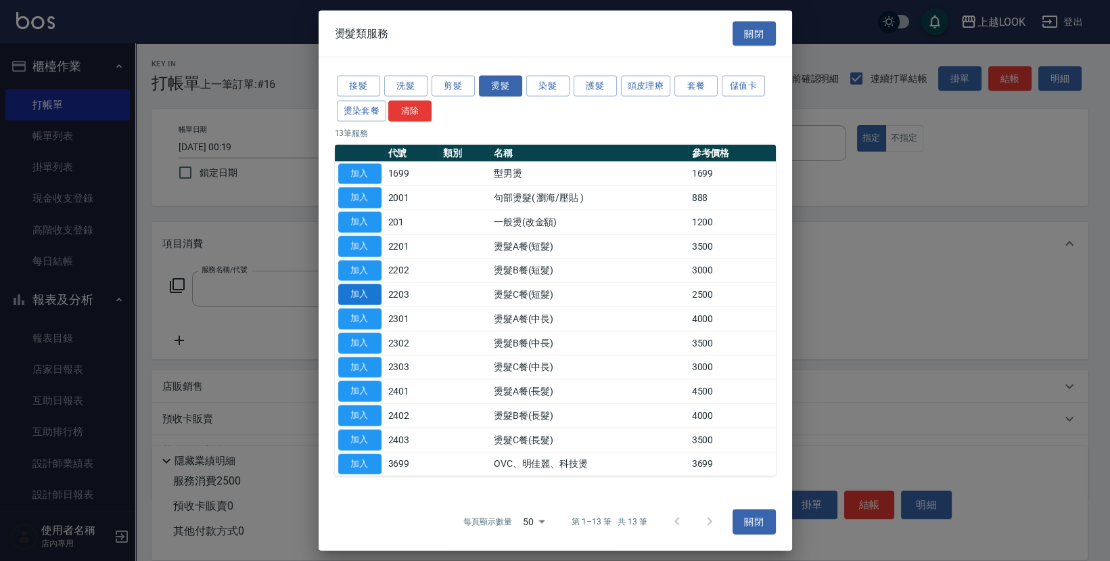
type input "燙髮C餐(短髮)(2203)"
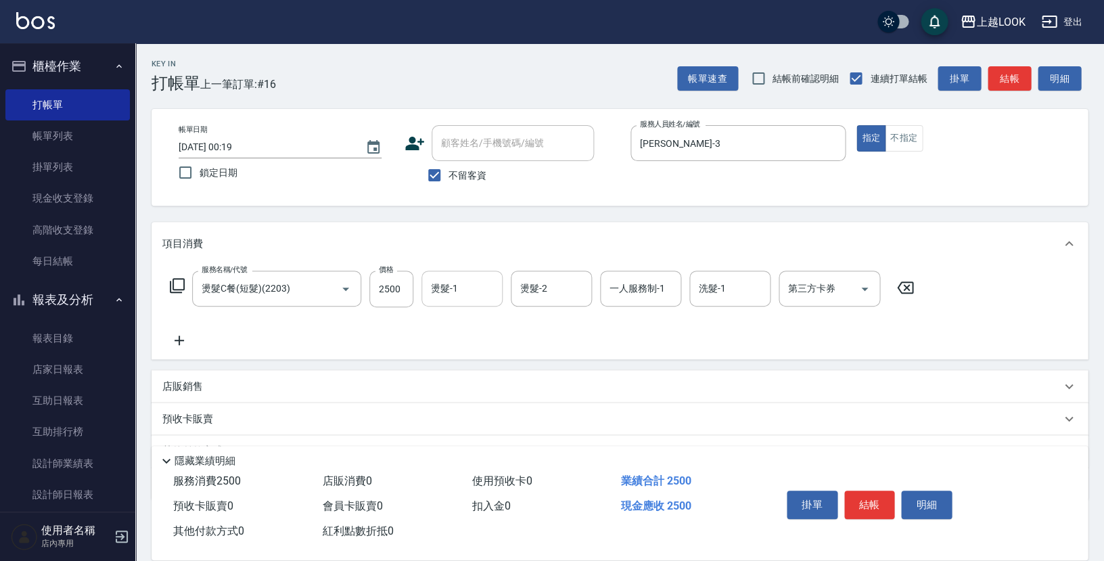
click at [461, 281] on input "燙髮-1" at bounding box center [461, 289] width 69 height 24
type input "瑄瑄-93"
type input "Jason-3"
click at [176, 334] on icon at bounding box center [179, 340] width 34 height 16
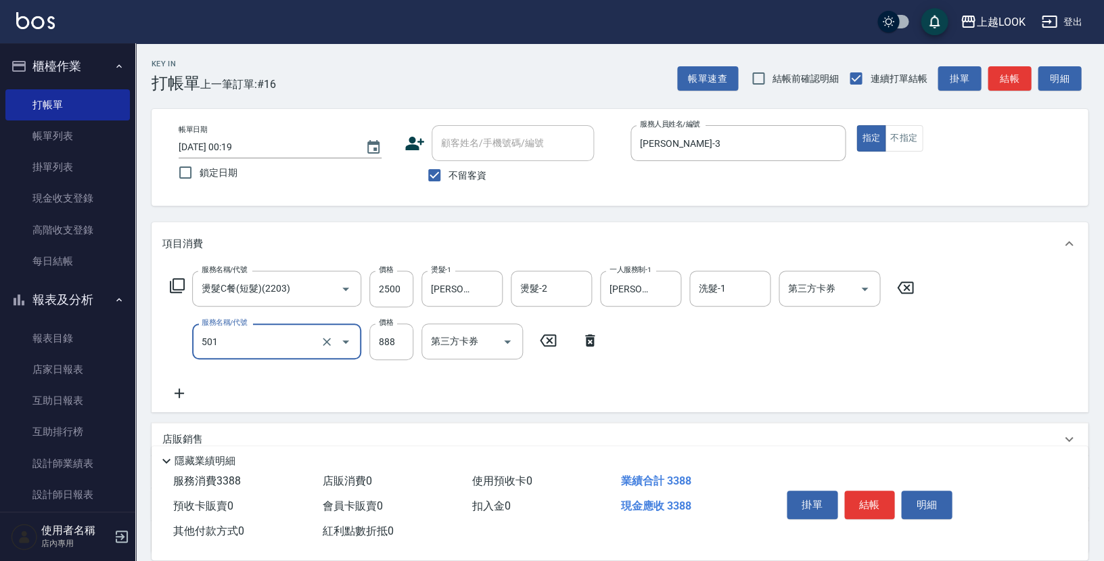
type input "一般染髮(改金額)(501)"
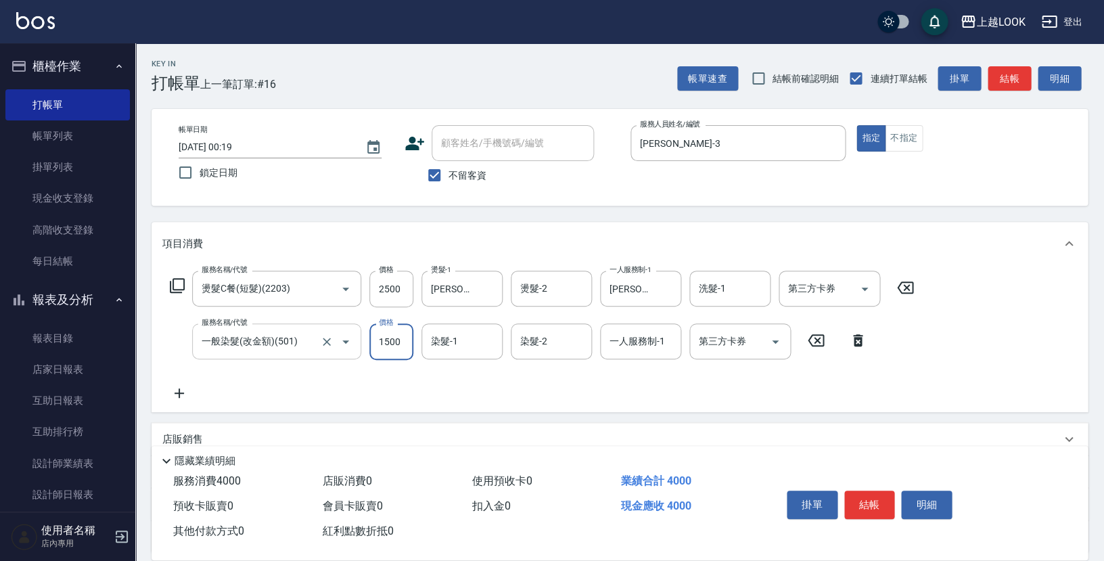
type input "1500"
type input "瑄瑄-93"
type input "Jason-3"
click at [876, 498] on button "結帳" at bounding box center [869, 504] width 51 height 28
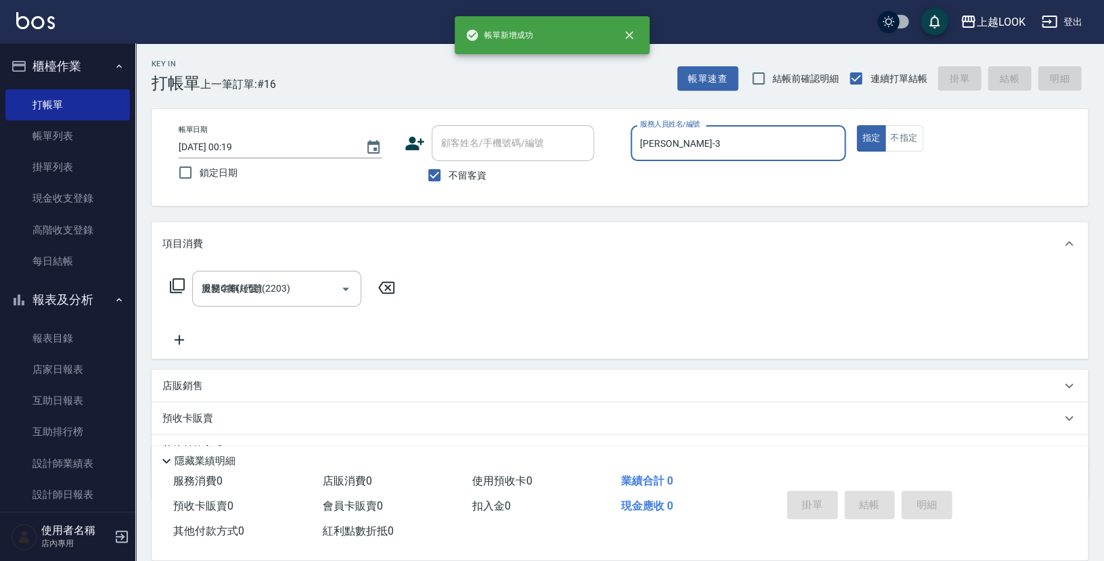
type input "2025/09/06 00:48"
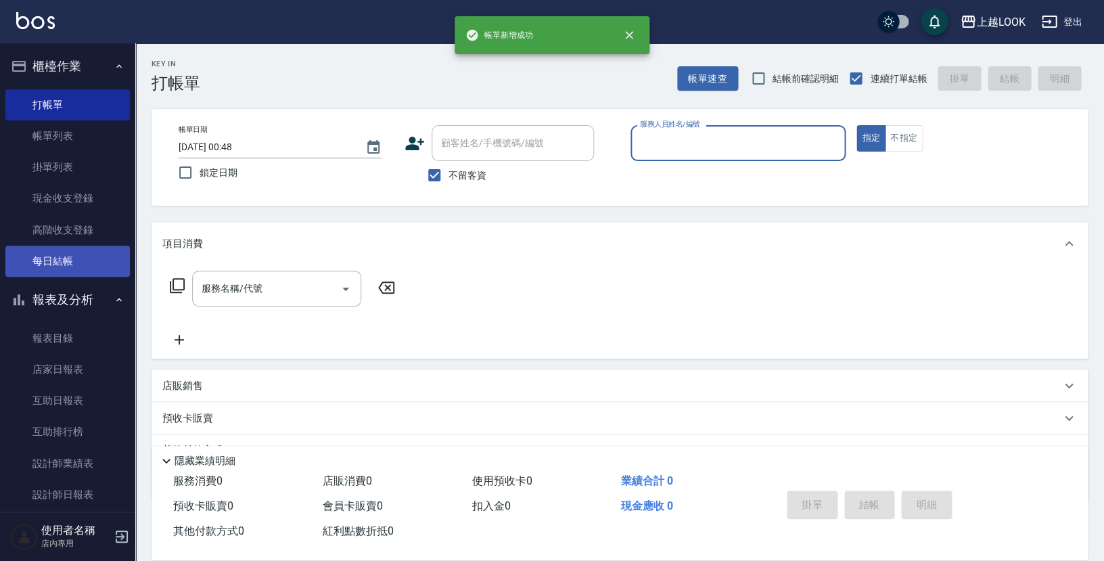
click at [72, 252] on link "每日結帳" at bounding box center [67, 261] width 124 height 31
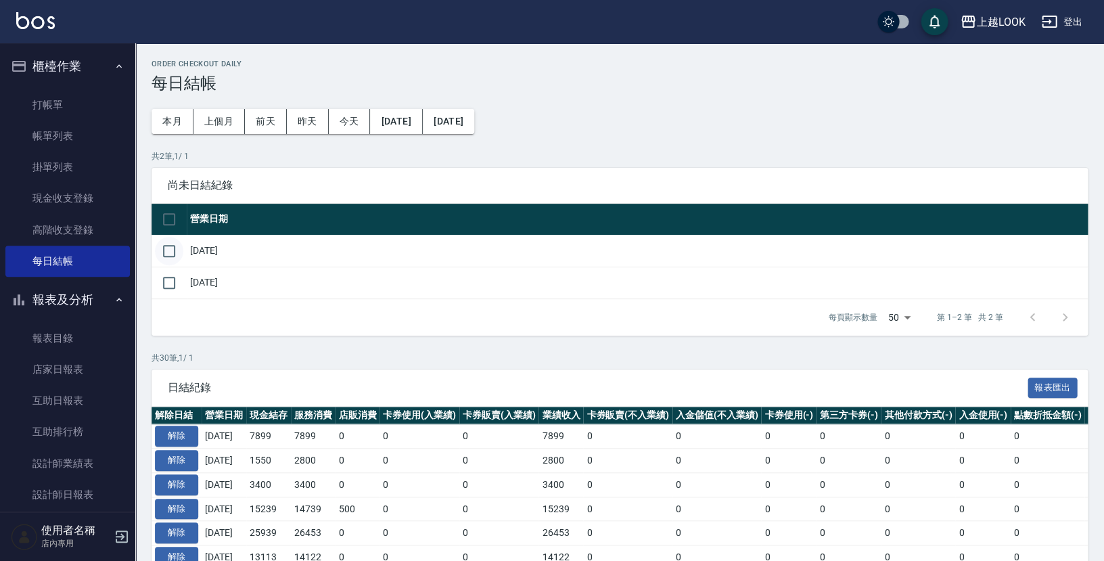
click at [170, 248] on input "checkbox" at bounding box center [169, 251] width 28 height 28
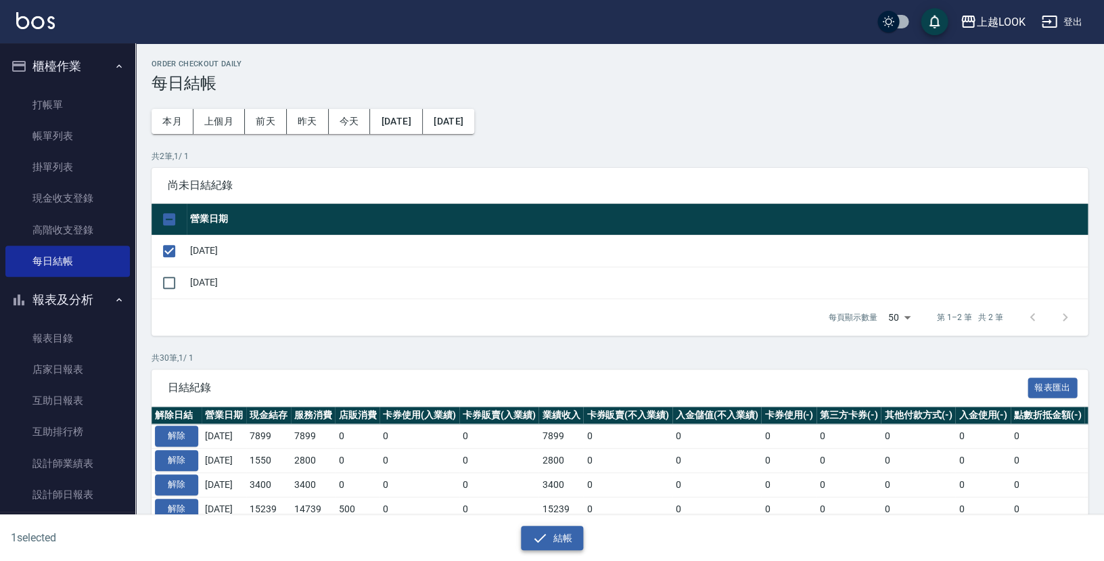
click at [564, 538] on button "結帳" at bounding box center [552, 538] width 63 height 25
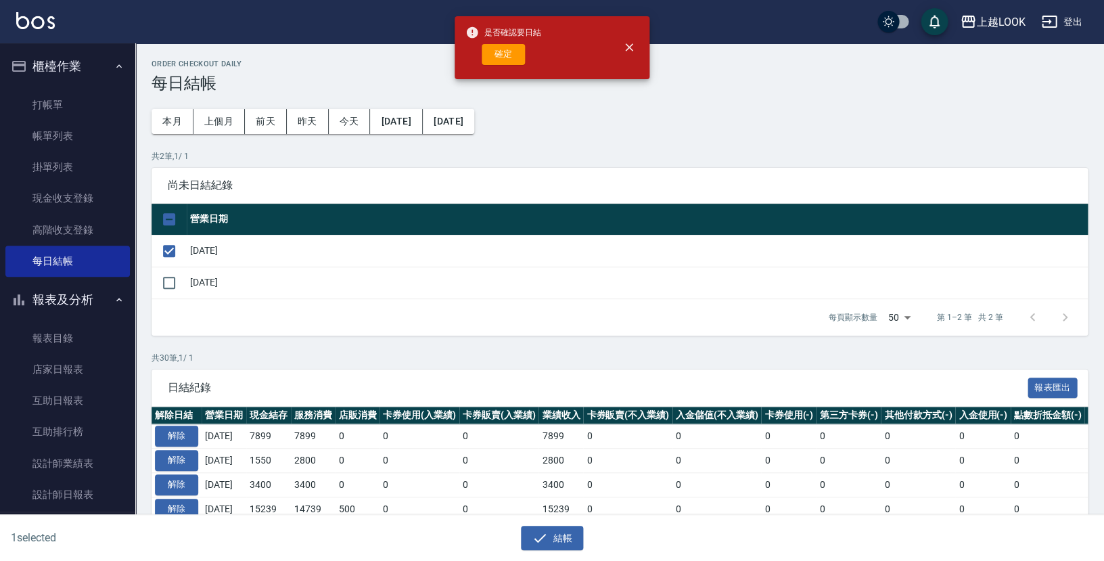
click at [496, 55] on button "確定" at bounding box center [503, 54] width 43 height 21
checkbox input "false"
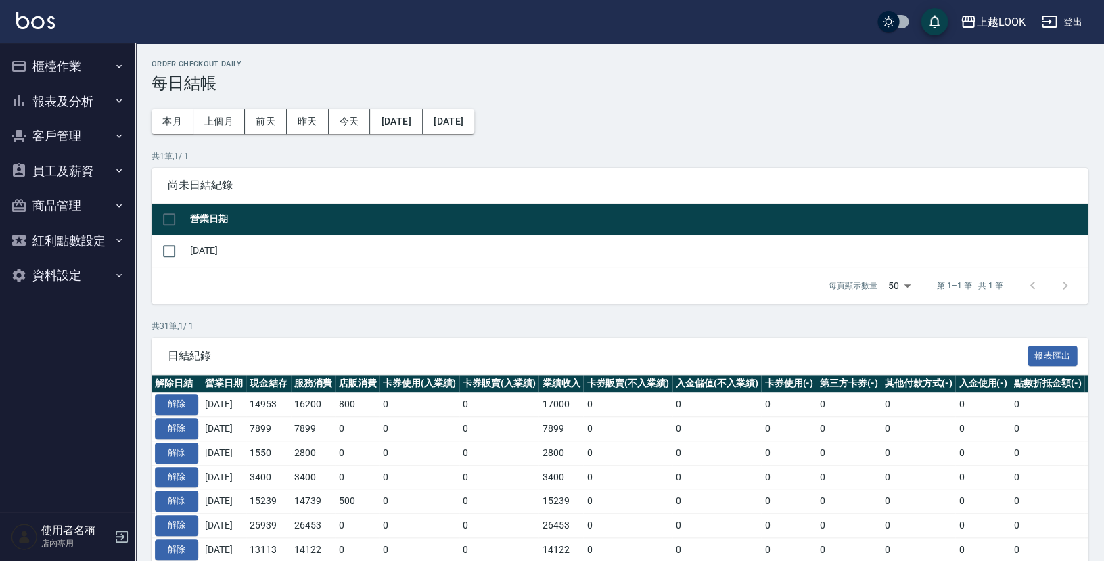
click at [54, 101] on button "報表及分析" at bounding box center [67, 101] width 124 height 35
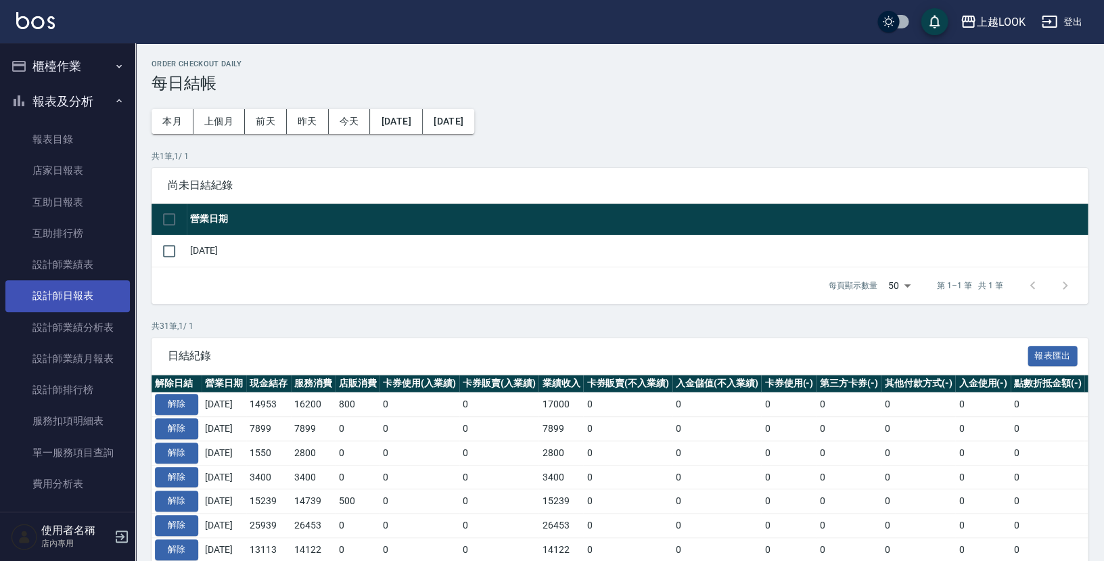
click at [95, 298] on link "設計師日報表" at bounding box center [67, 295] width 124 height 31
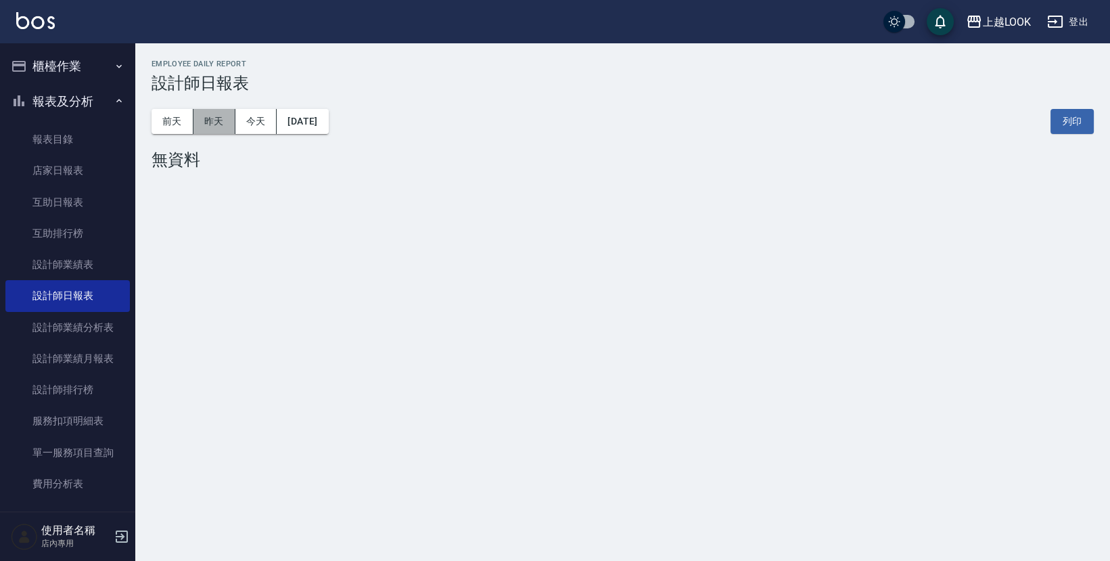
click at [224, 112] on button "昨天" at bounding box center [214, 121] width 42 height 25
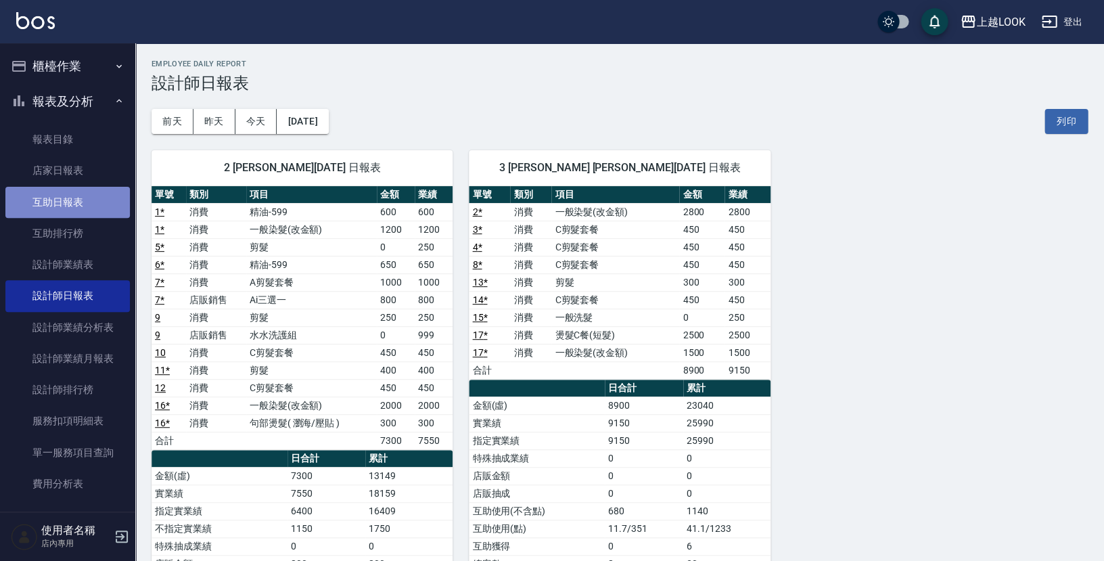
click at [76, 197] on link "互助日報表" at bounding box center [67, 202] width 124 height 31
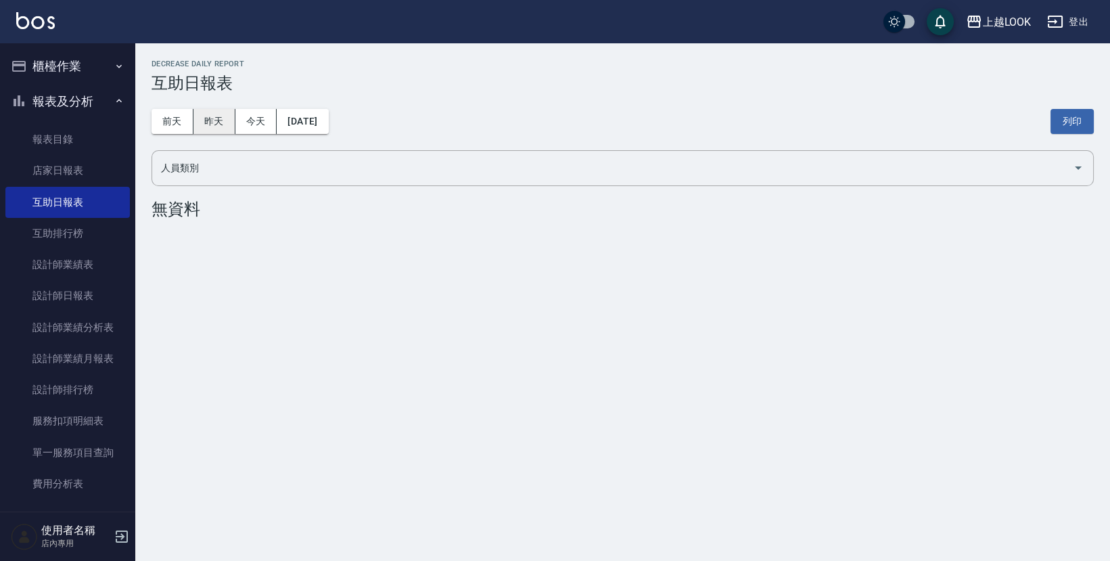
click at [215, 112] on button "昨天" at bounding box center [214, 121] width 42 height 25
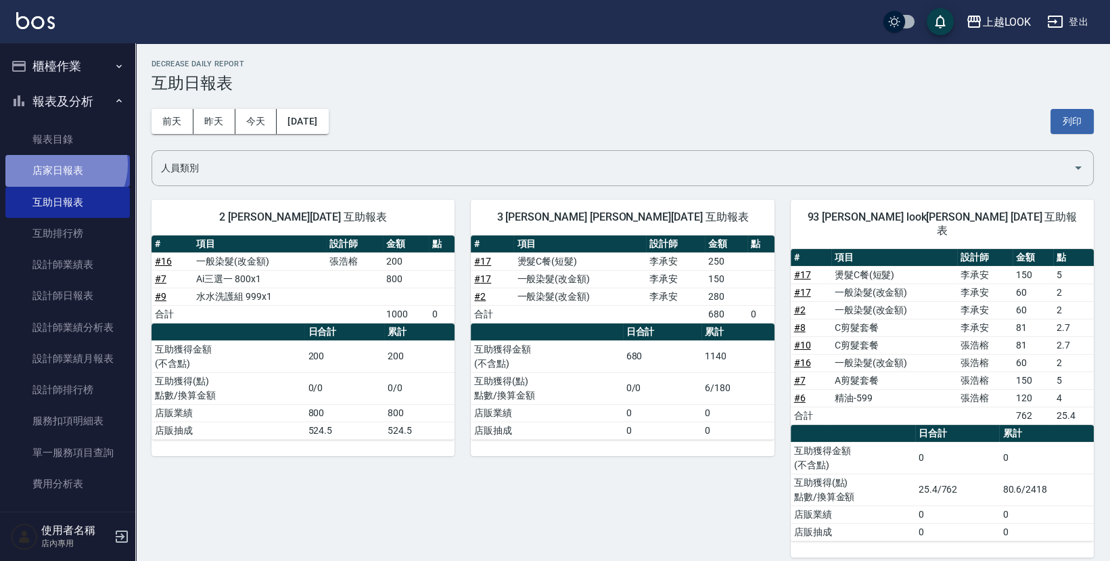
click at [58, 164] on link "店家日報表" at bounding box center [67, 170] width 124 height 31
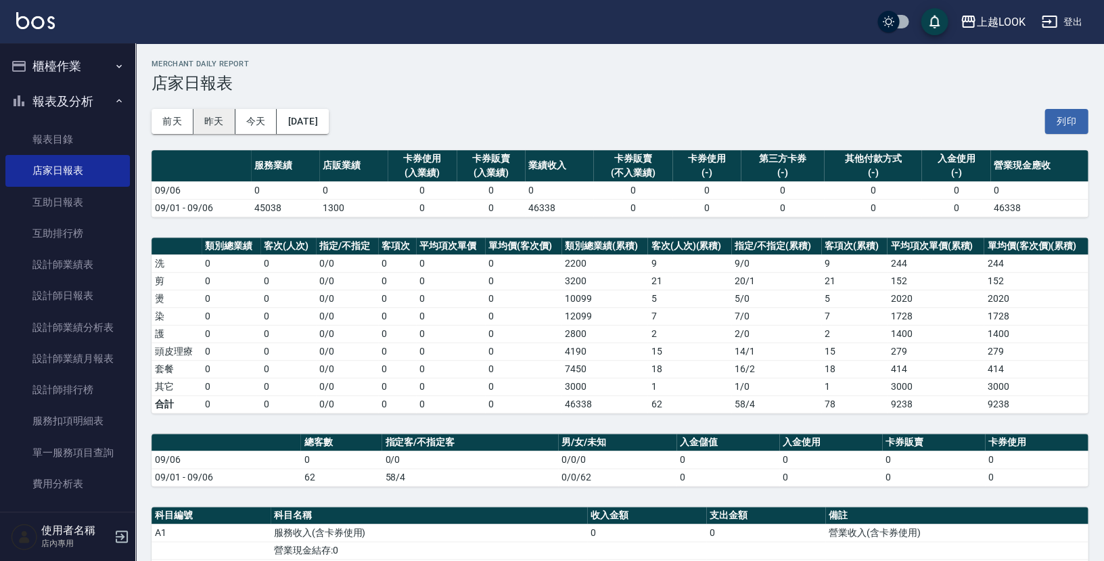
click at [211, 122] on button "昨天" at bounding box center [214, 121] width 42 height 25
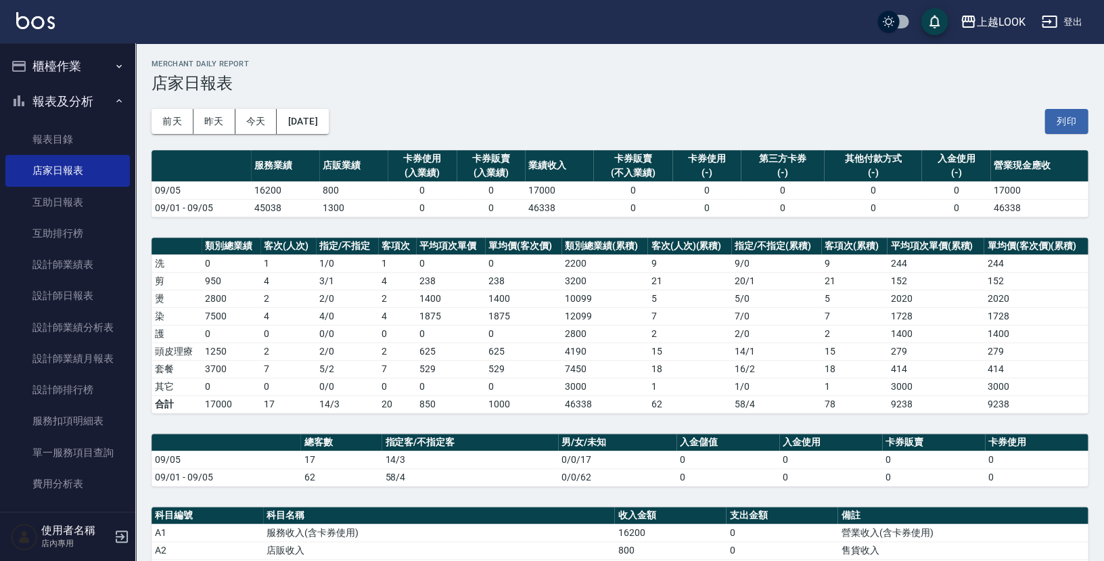
scroll to position [93, 0]
